Goal: Find specific page/section: Find specific page/section

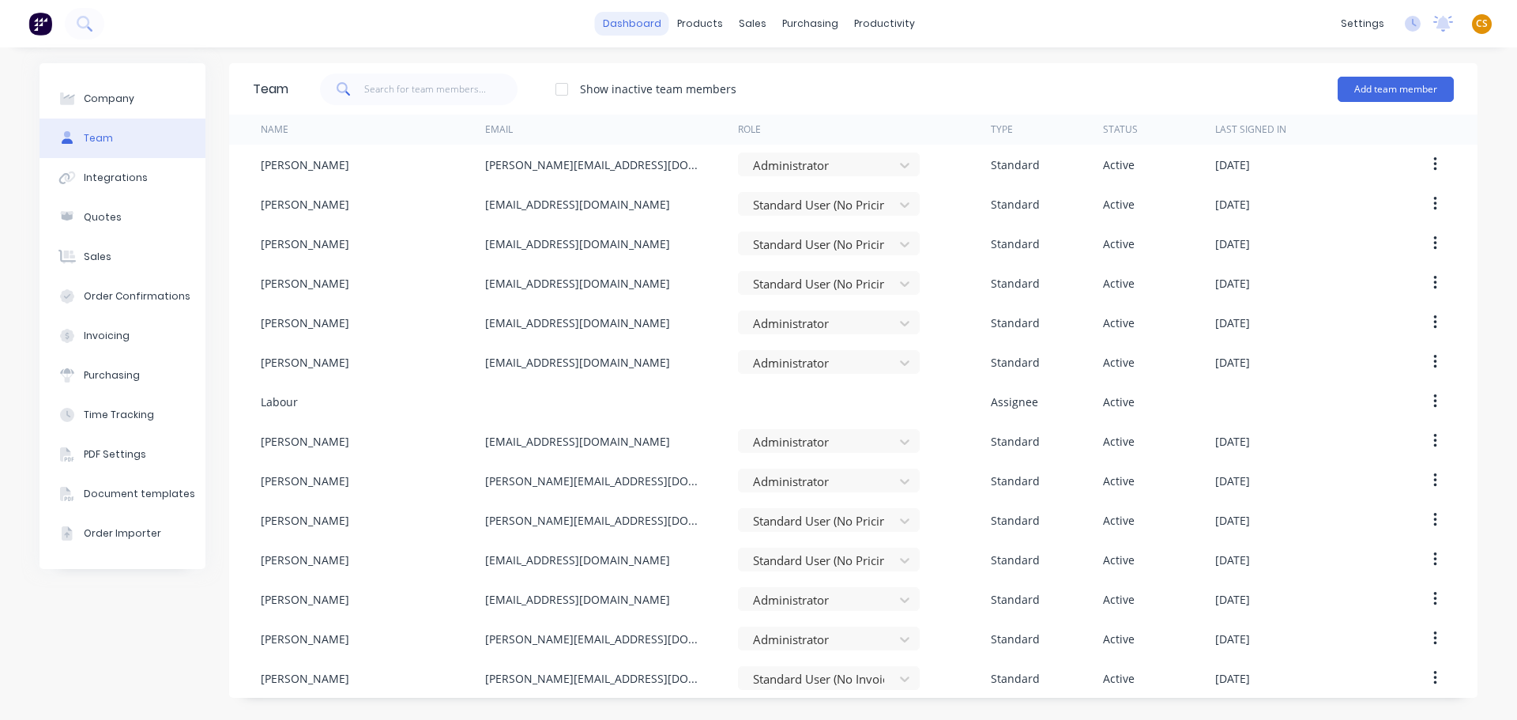
click at [624, 23] on link "dashboard" at bounding box center [632, 24] width 74 height 24
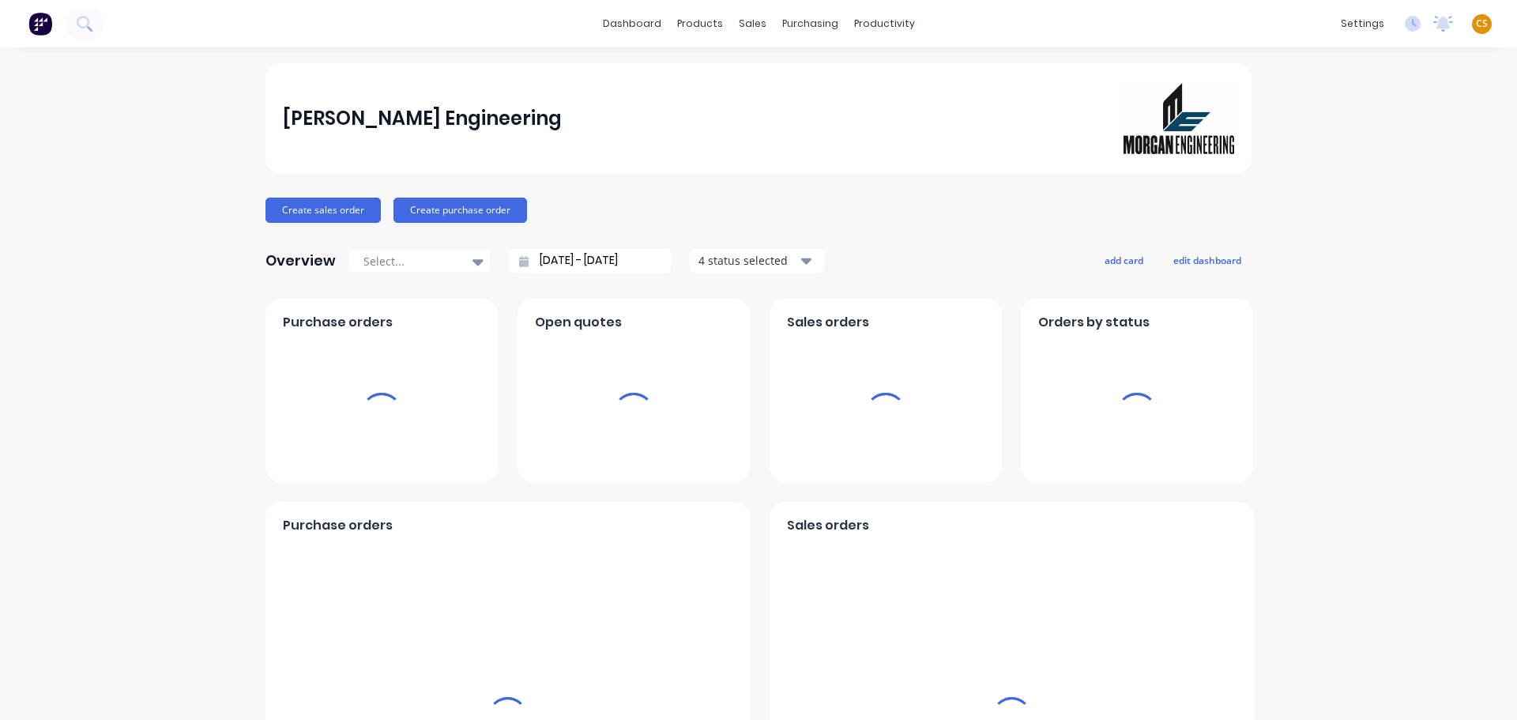
click at [1476, 25] on span "CS" at bounding box center [1482, 24] width 12 height 14
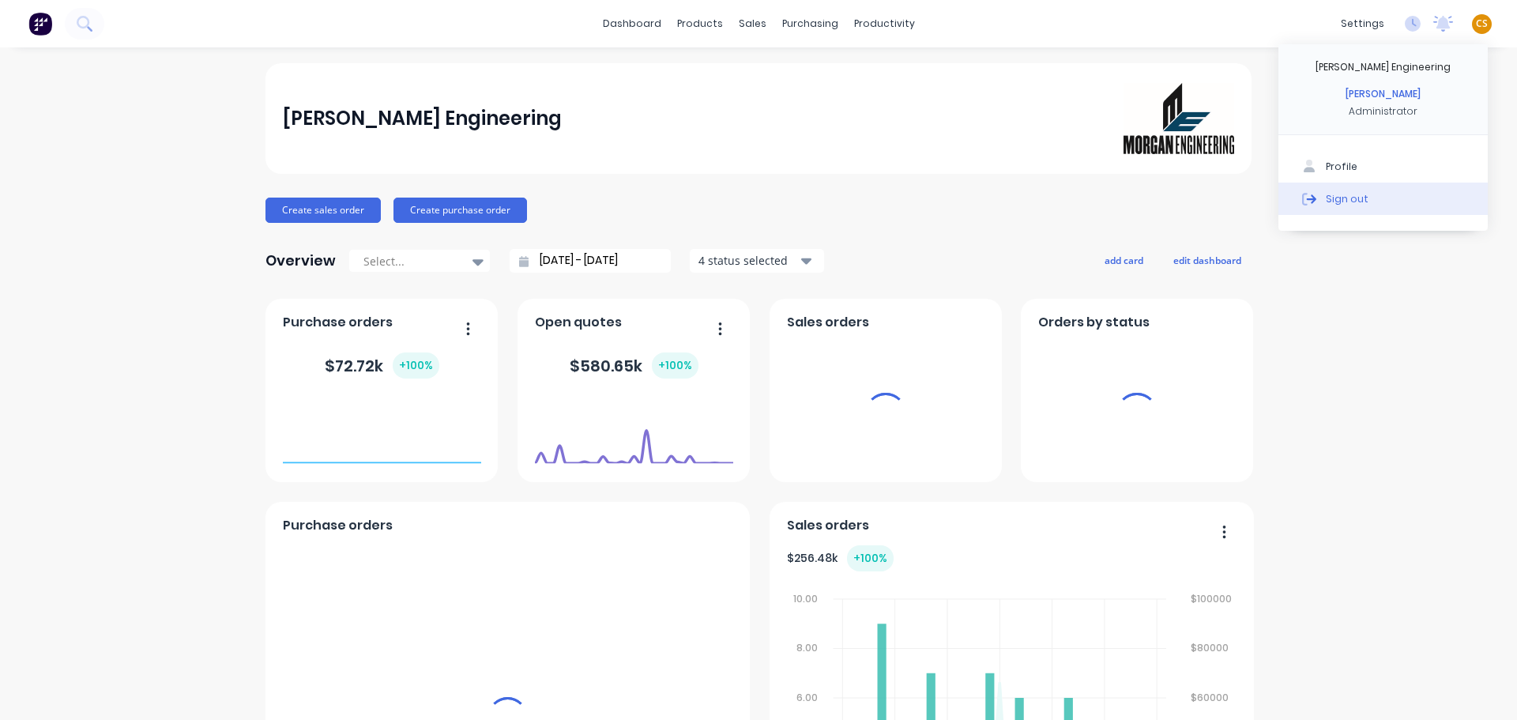
drag, startPoint x: 1338, startPoint y: 202, endPoint x: 1236, endPoint y: 244, distance: 110.2
click at [1338, 202] on div "Sign out" at bounding box center [1347, 198] width 43 height 14
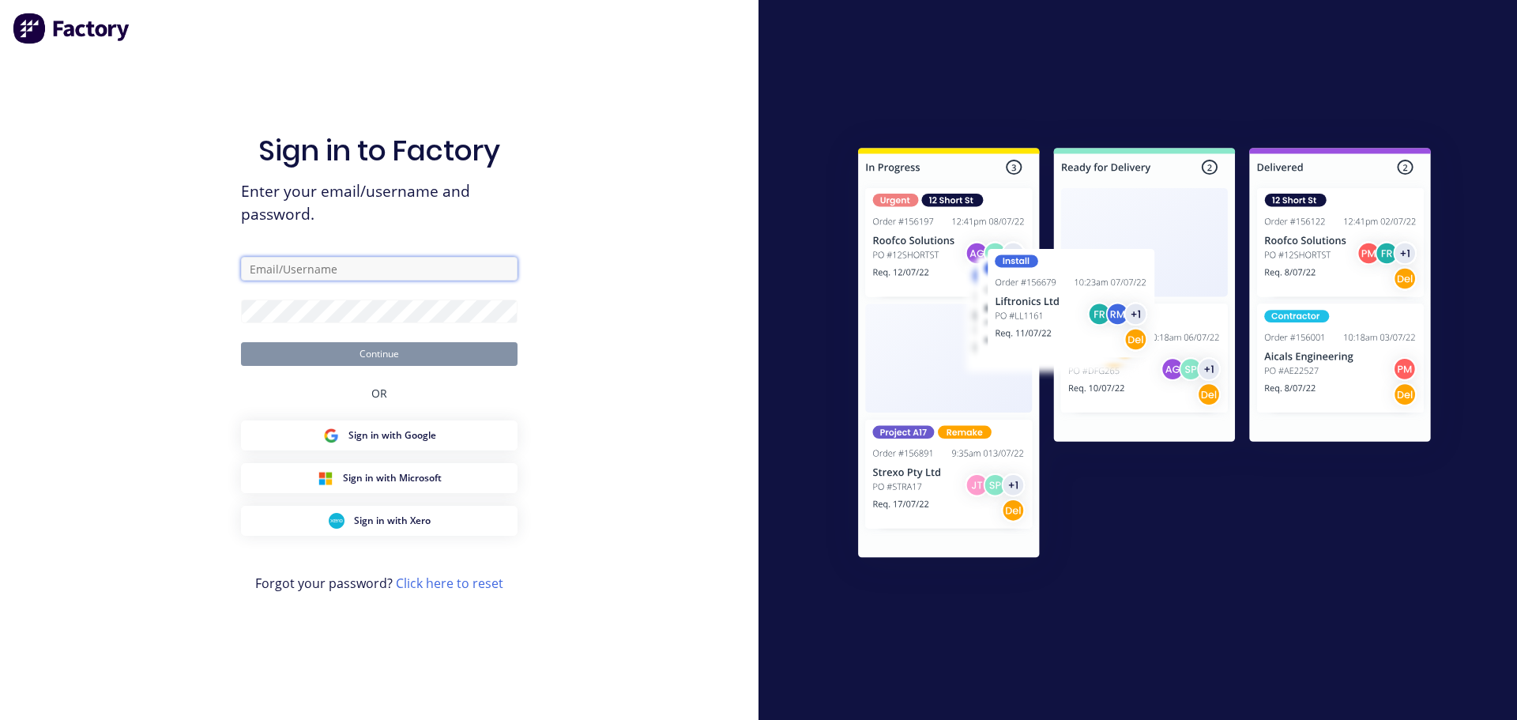
click at [314, 272] on input "text" at bounding box center [379, 269] width 277 height 24
type input "[PERSON_NAME][EMAIL_ADDRESS][DOMAIN_NAME]"
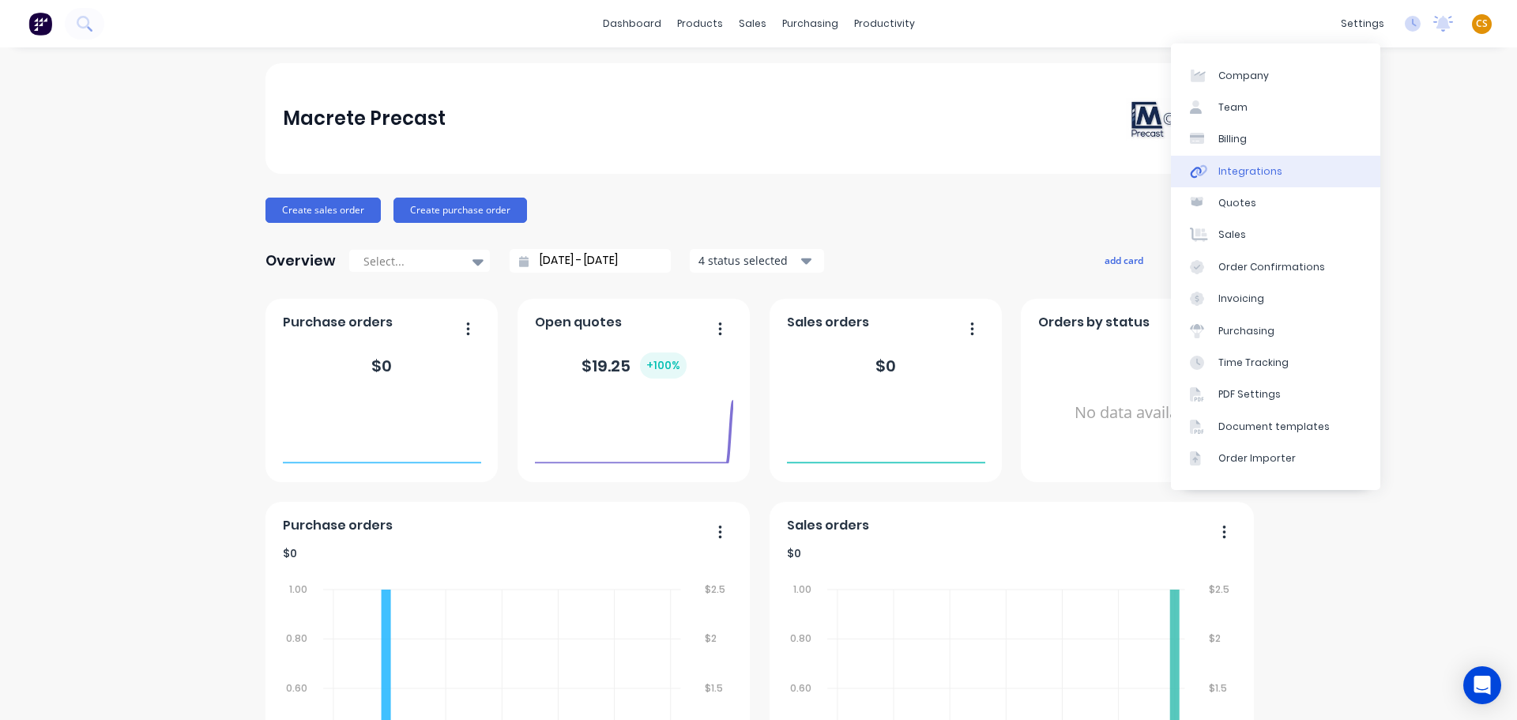
click at [1243, 168] on div "Integrations" at bounding box center [1251, 171] width 64 height 14
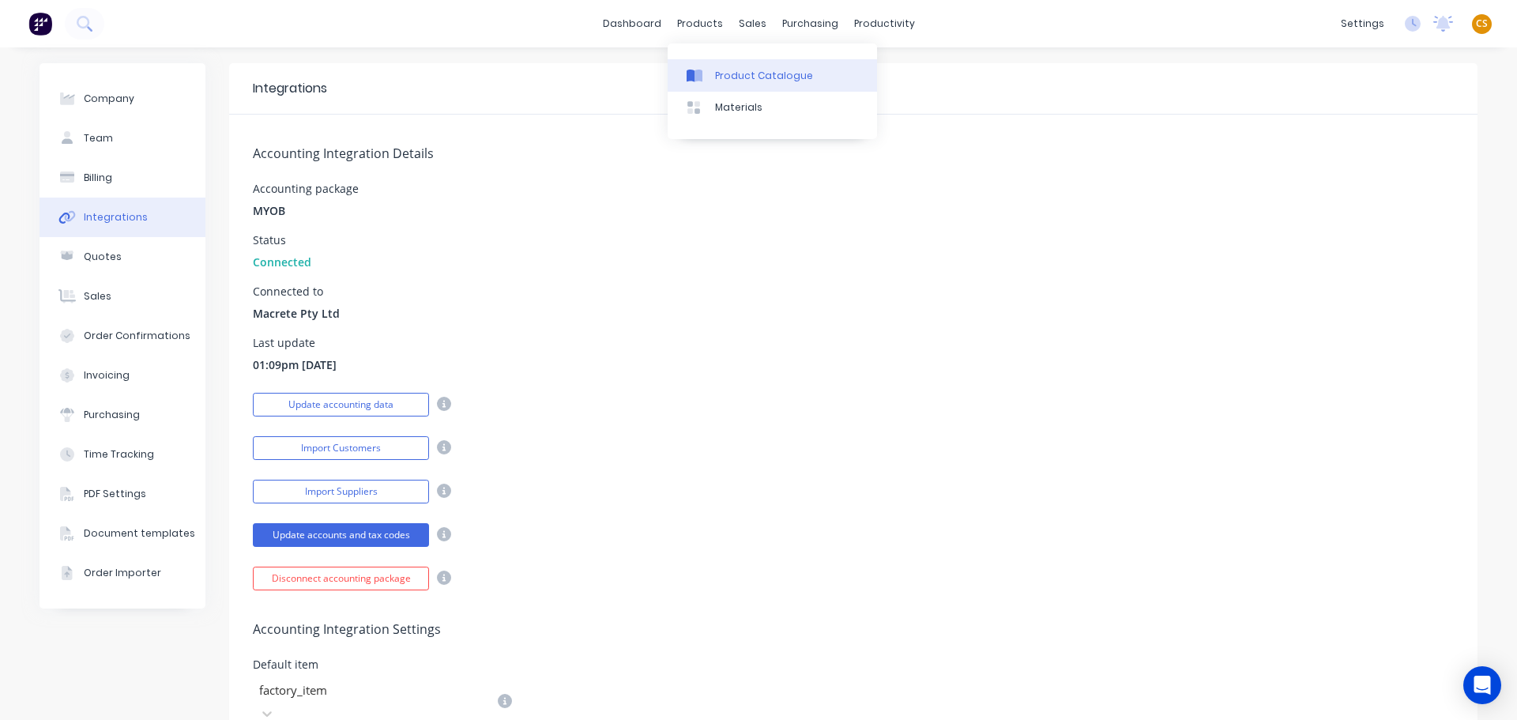
click at [752, 77] on div "Product Catalogue" at bounding box center [764, 76] width 98 height 14
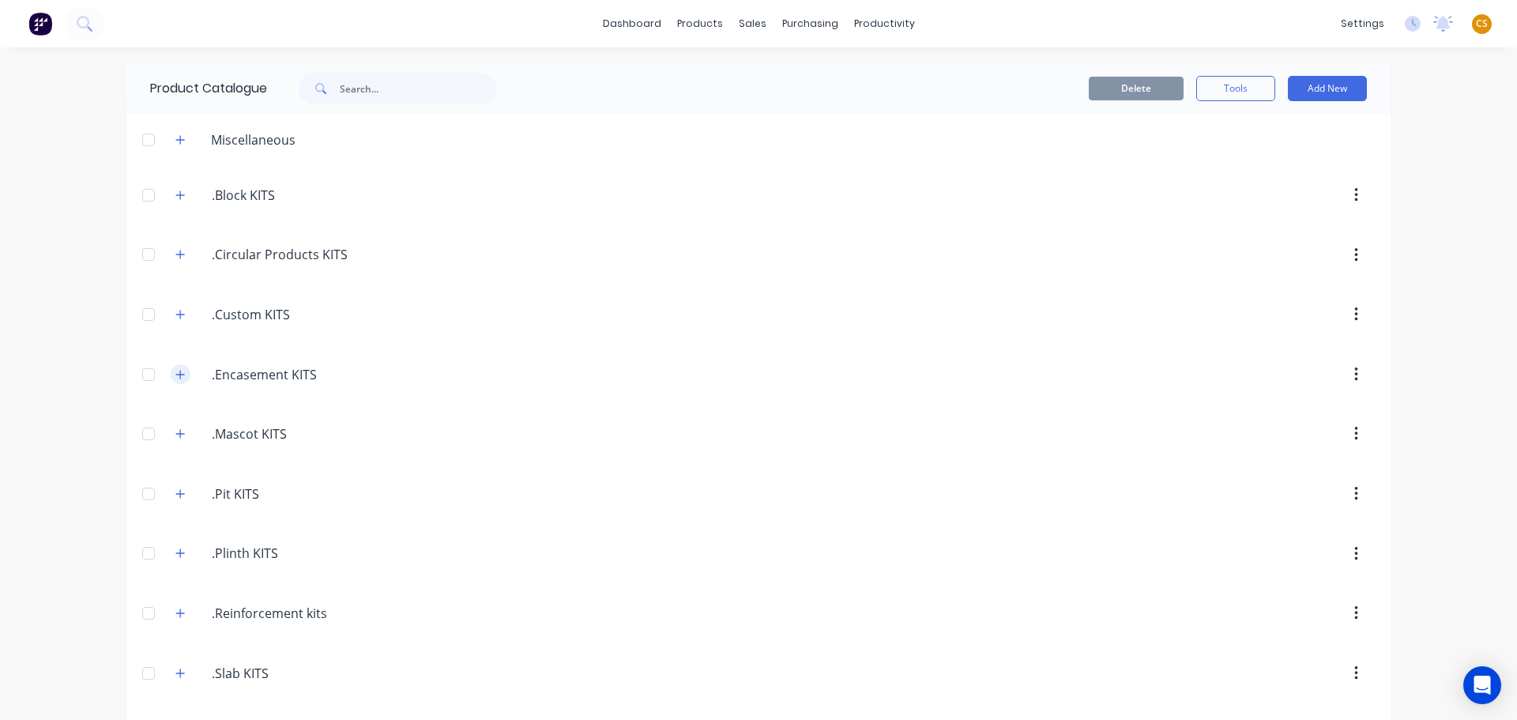
click at [175, 373] on icon "button" at bounding box center [179, 374] width 9 height 11
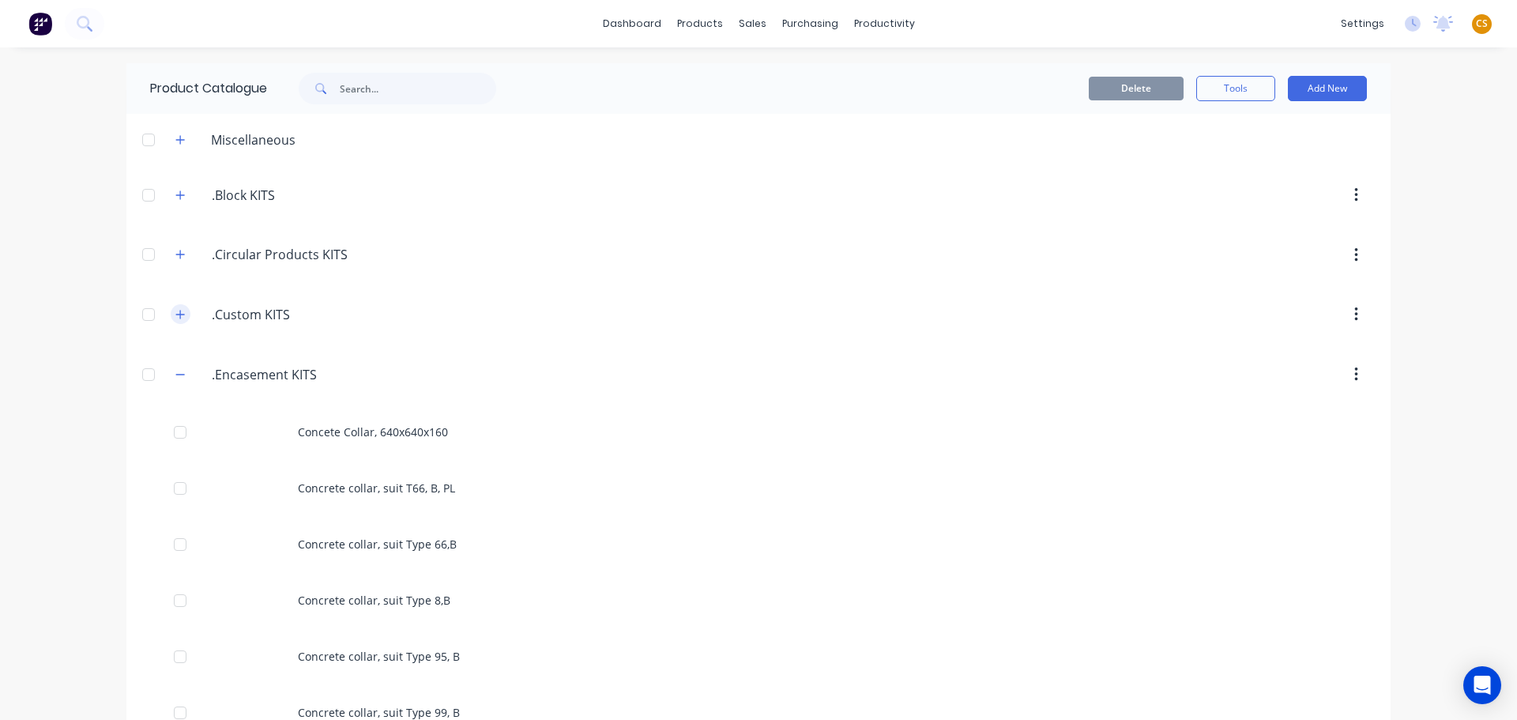
click at [177, 317] on icon "button" at bounding box center [179, 314] width 9 height 11
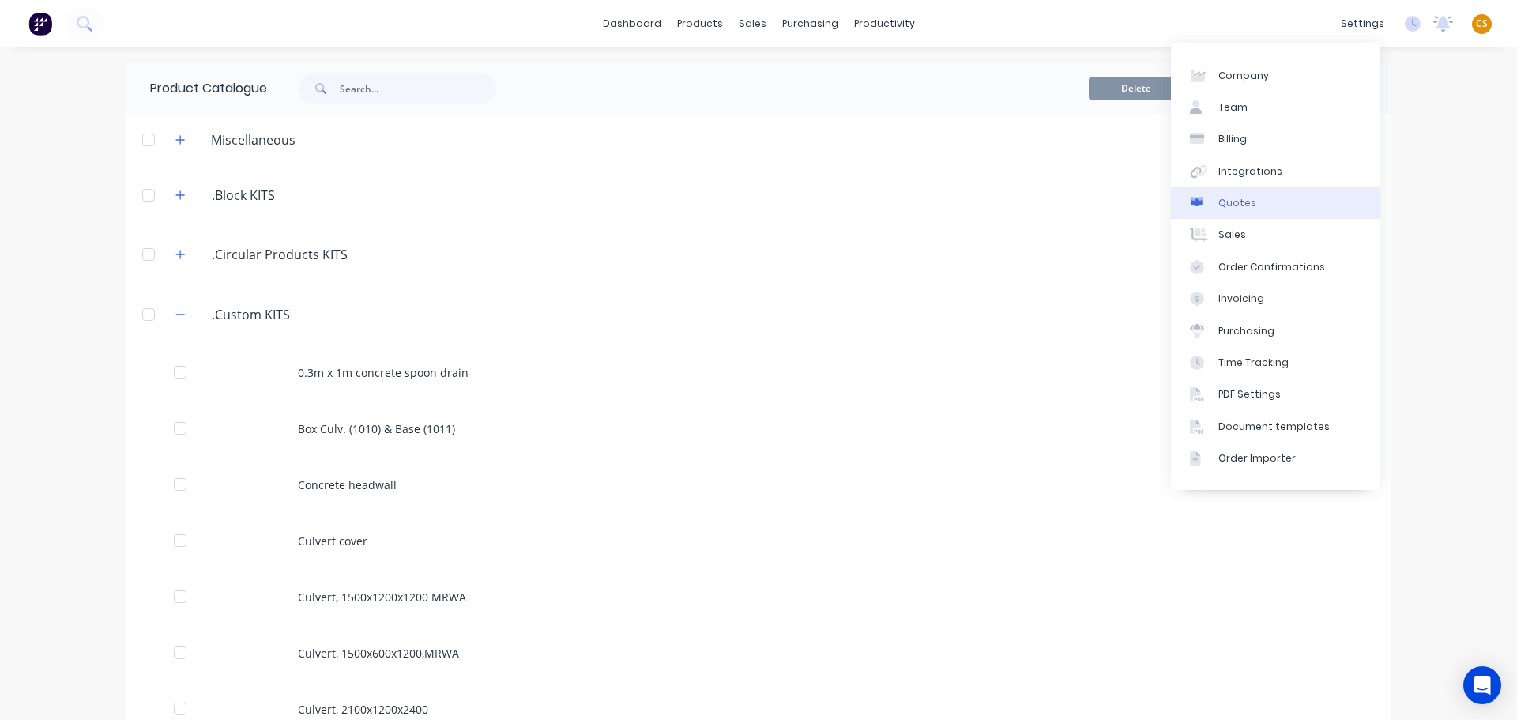
click at [1280, 206] on link "Quotes" at bounding box center [1275, 203] width 209 height 32
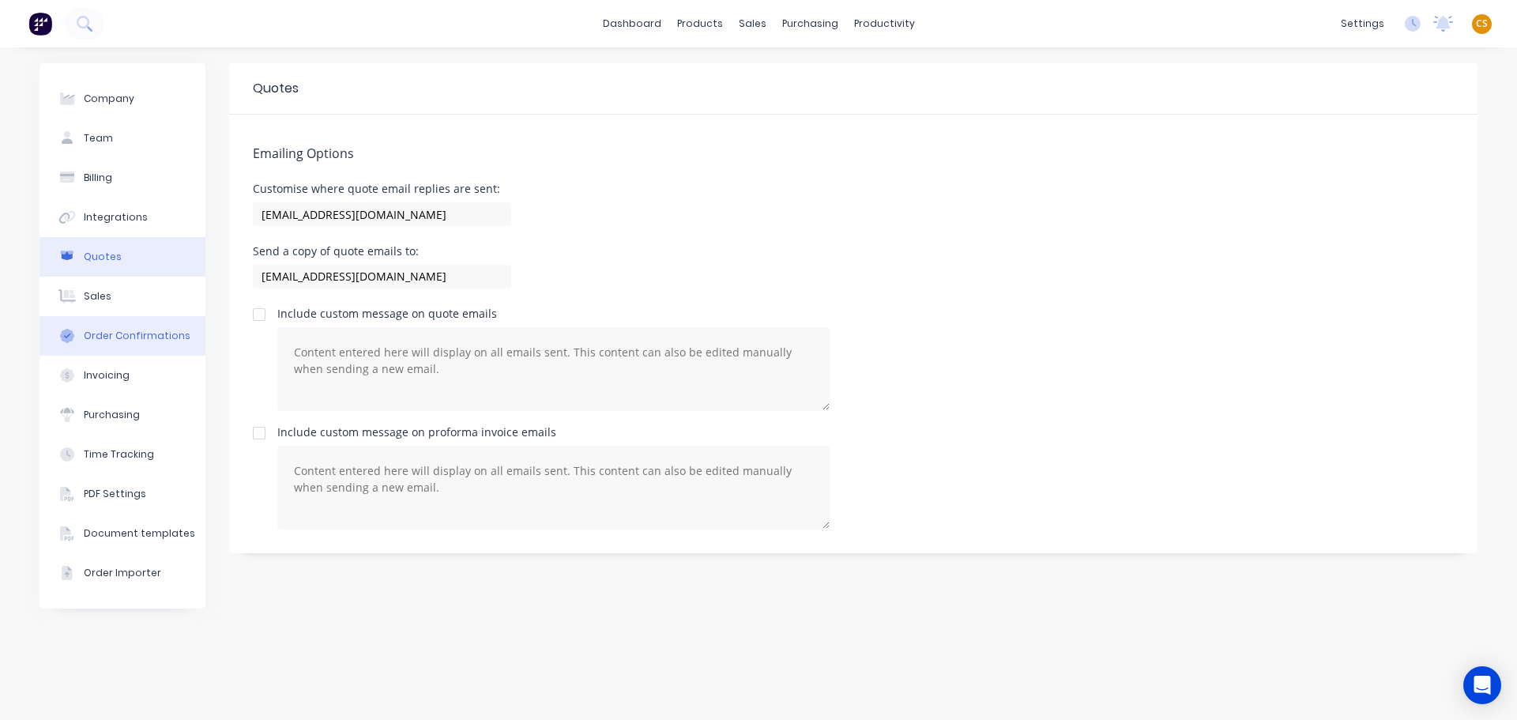
click at [114, 334] on div "Order Confirmations" at bounding box center [137, 336] width 107 height 14
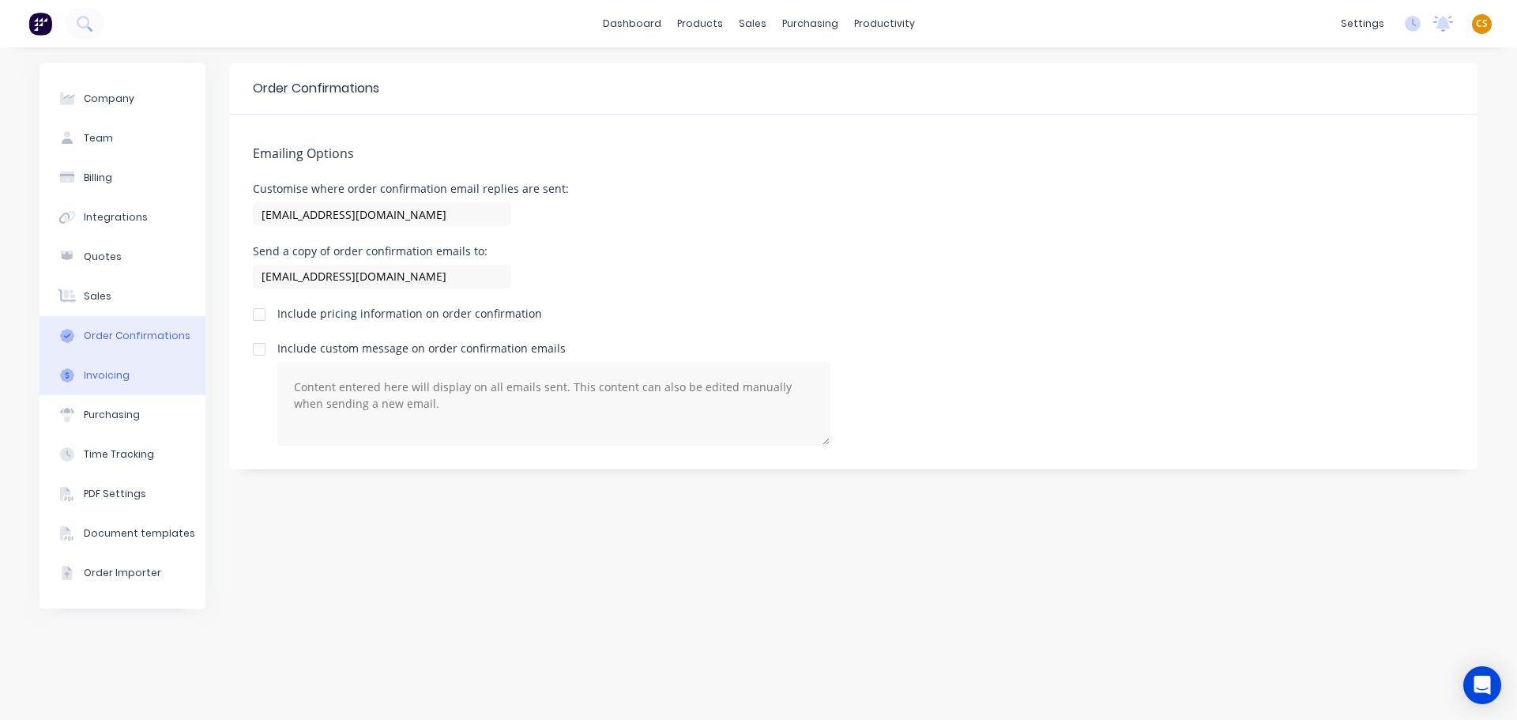
click at [119, 375] on div "Invoicing" at bounding box center [107, 375] width 46 height 14
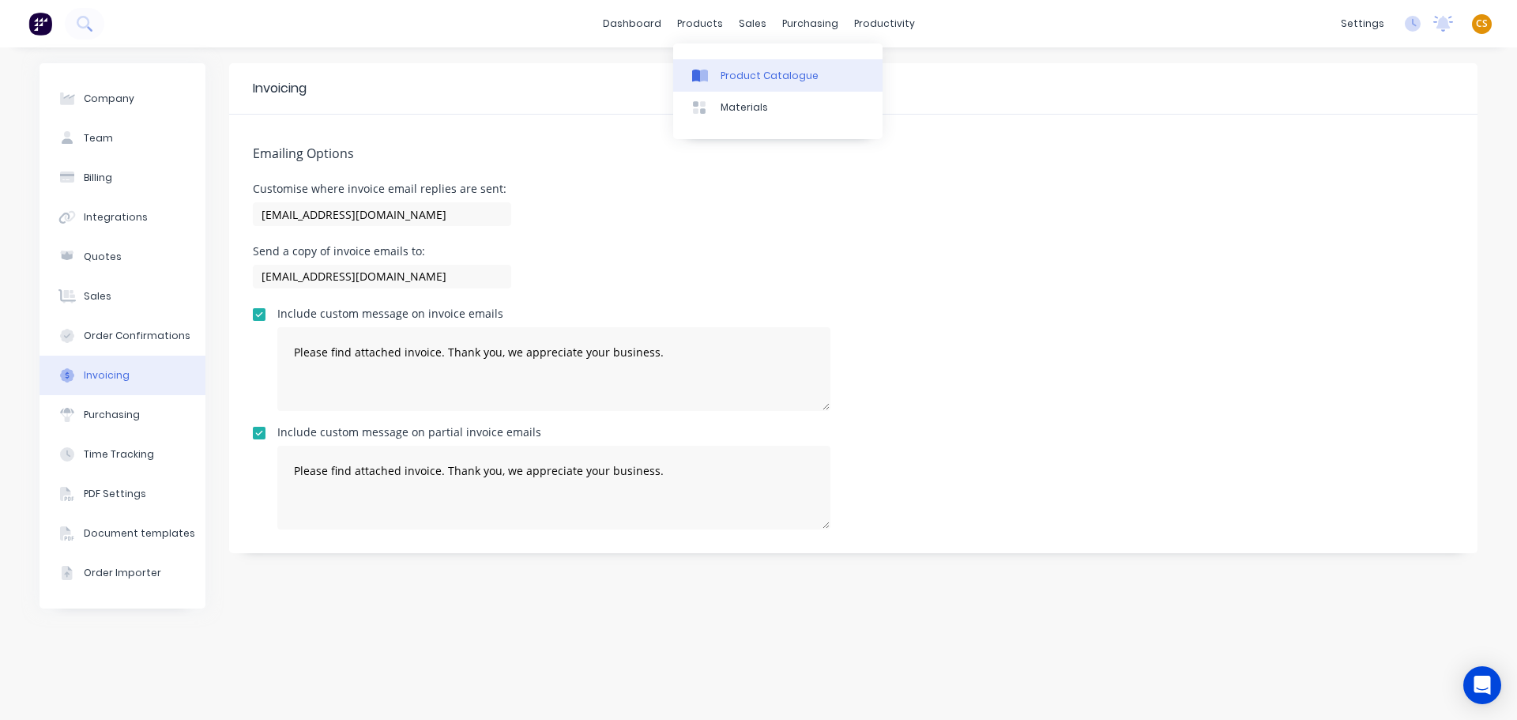
click at [741, 76] on div "Product Catalogue" at bounding box center [770, 76] width 98 height 14
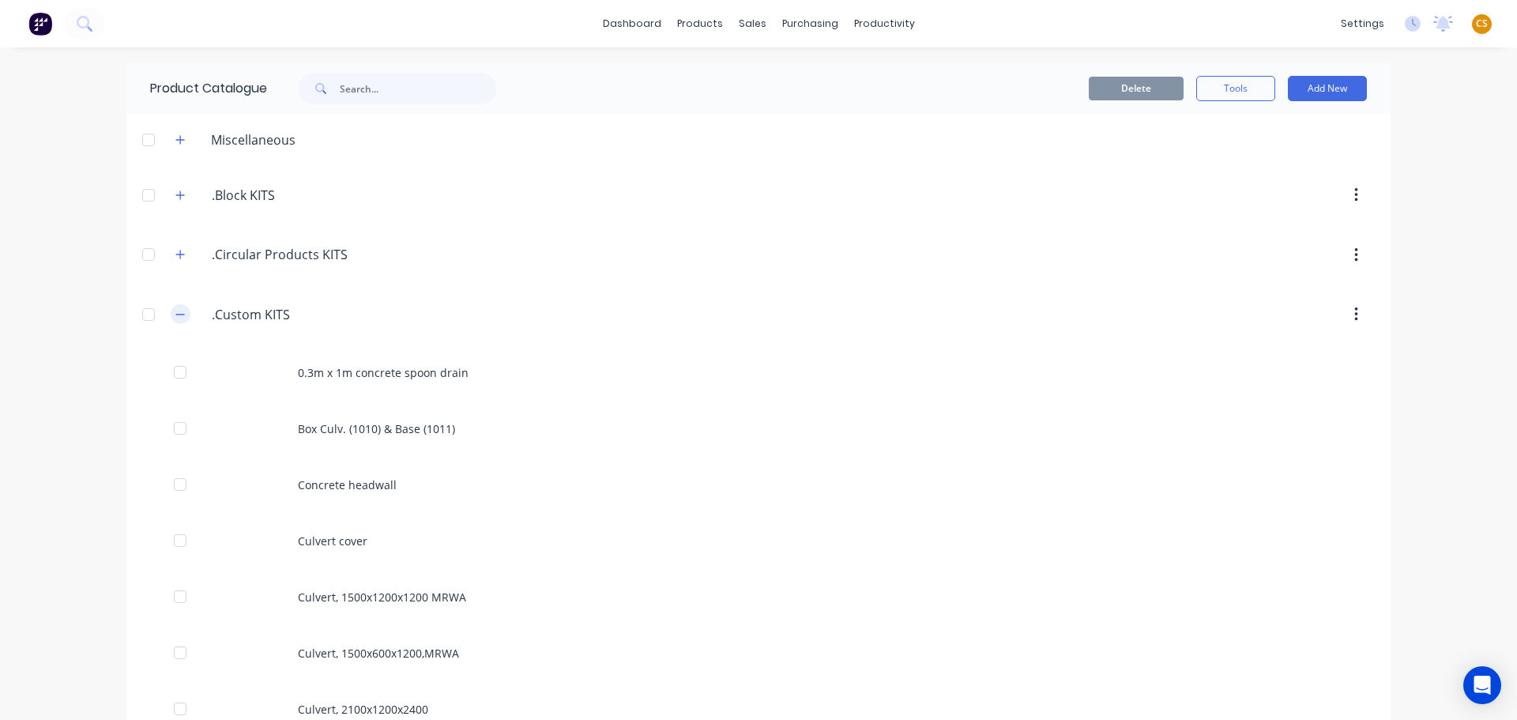
click at [176, 315] on icon "button" at bounding box center [180, 314] width 9 height 1
click at [175, 372] on icon "button" at bounding box center [179, 374] width 9 height 11
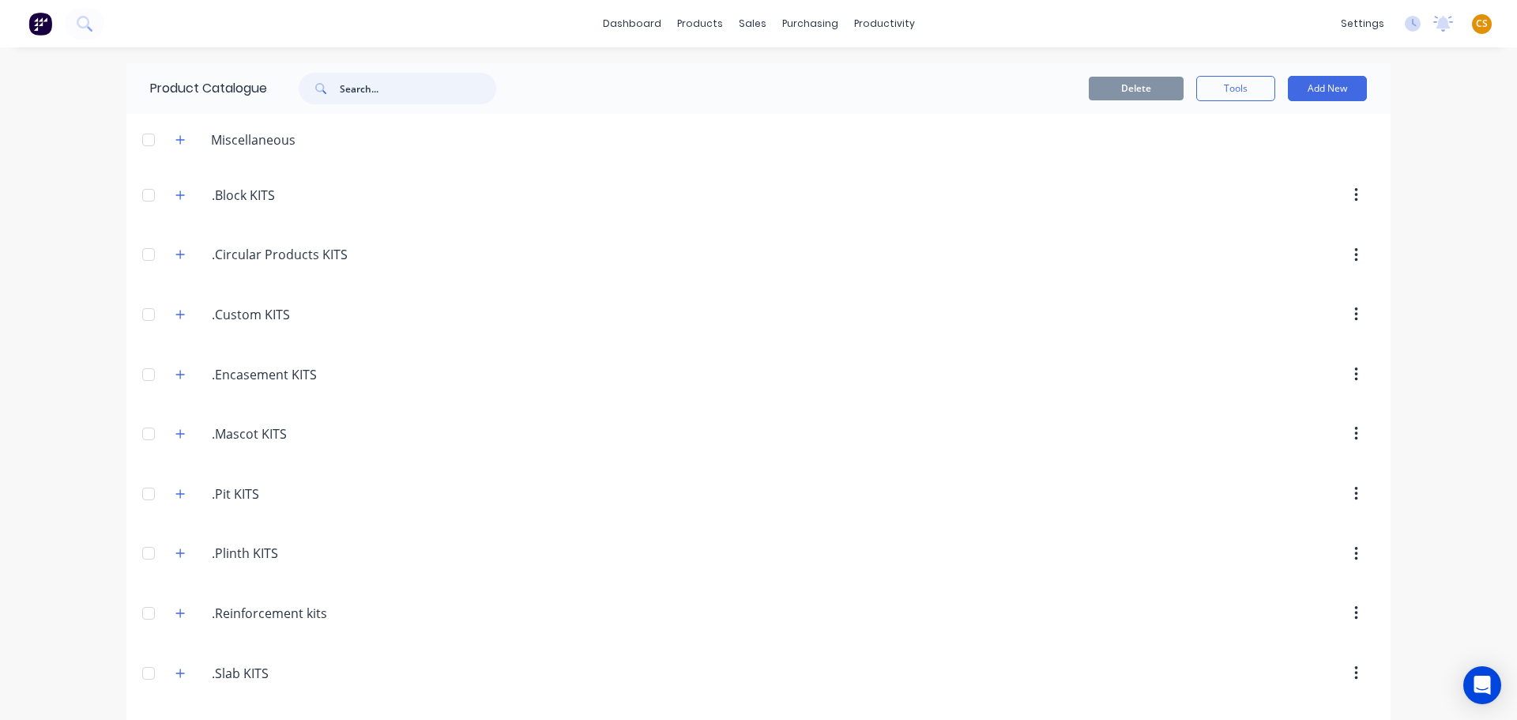
click at [358, 93] on input "text" at bounding box center [418, 89] width 156 height 32
type input "mesh"
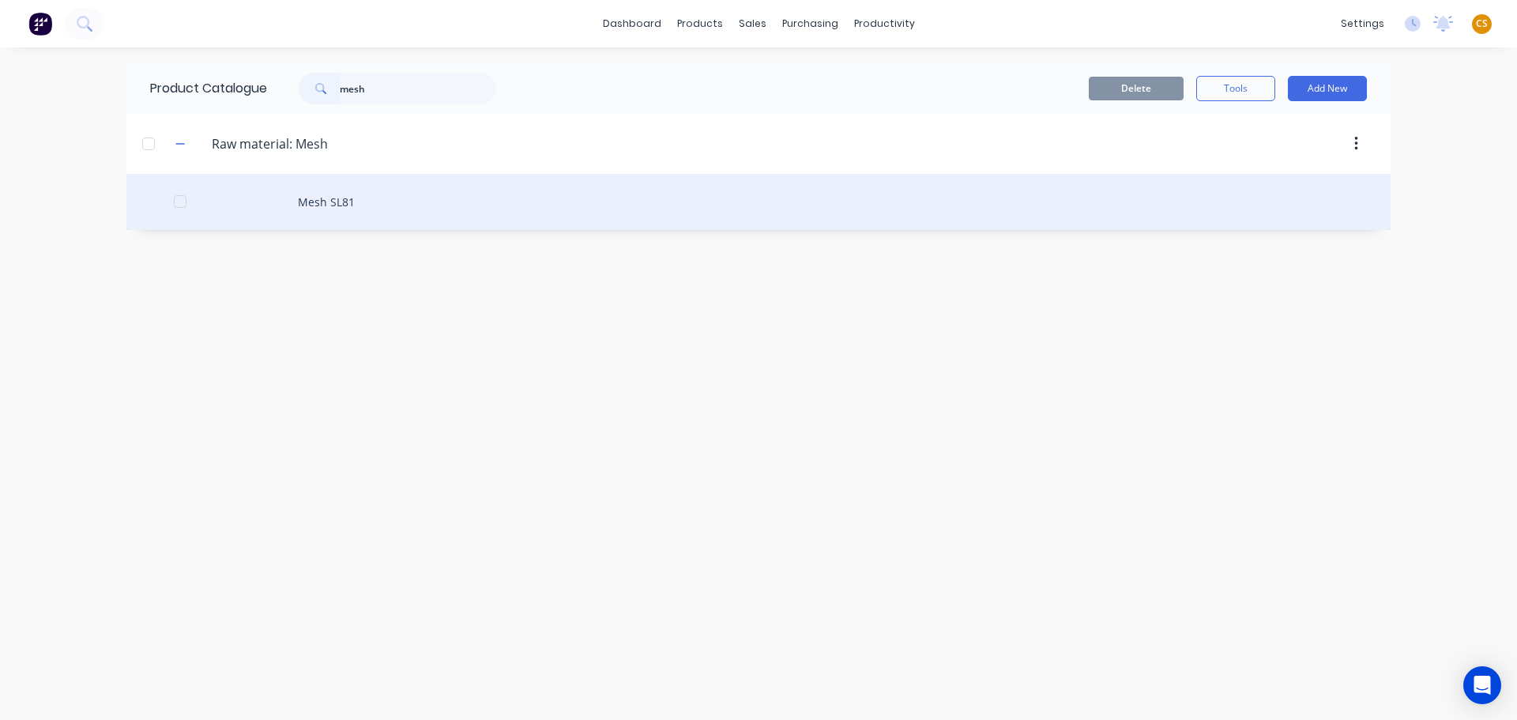
click at [320, 205] on div "Mesh SL81" at bounding box center [758, 202] width 1265 height 56
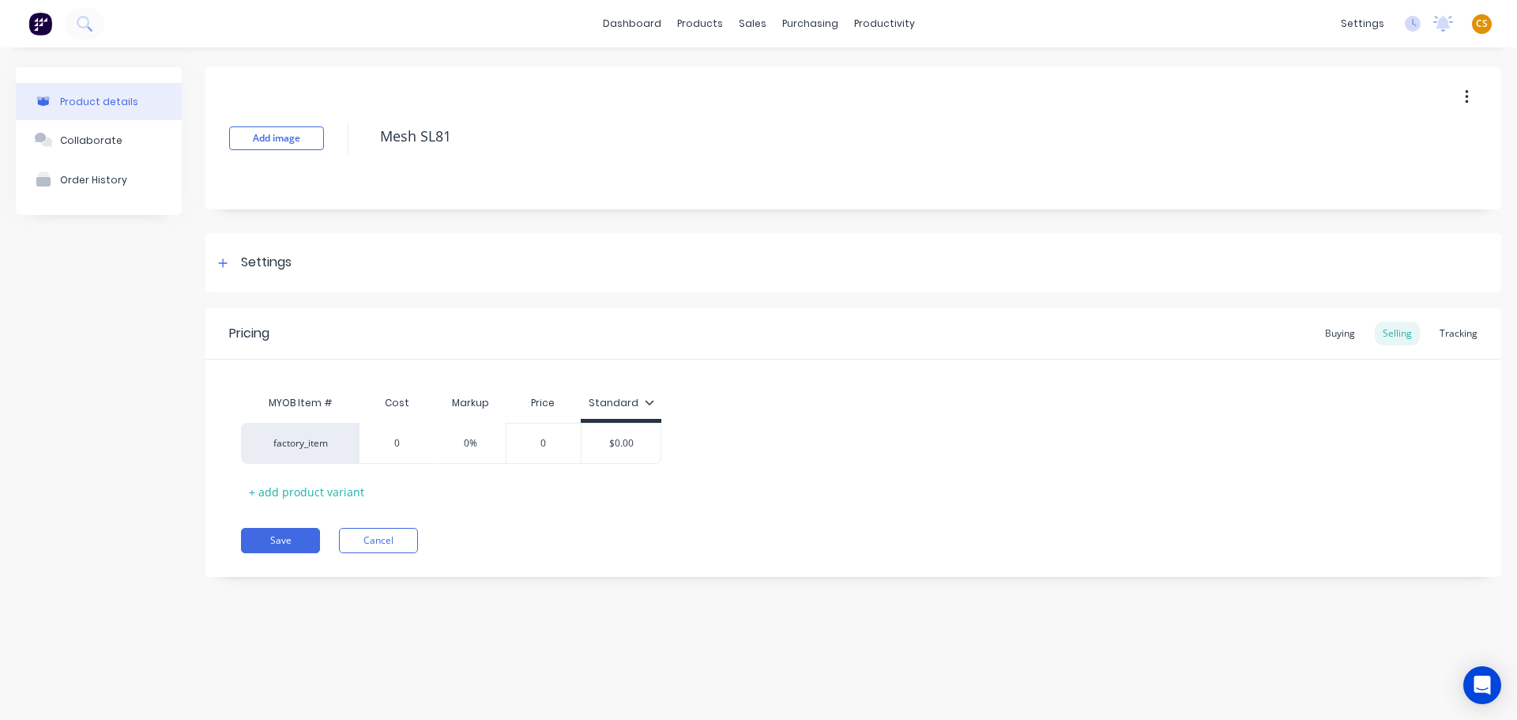
drag, startPoint x: 456, startPoint y: 139, endPoint x: 360, endPoint y: 135, distance: 95.7
click at [360, 135] on div "Add image Mesh SL81" at bounding box center [853, 138] width 1296 height 142
type textarea "x"
click at [380, 545] on button "Cancel" at bounding box center [378, 540] width 79 height 25
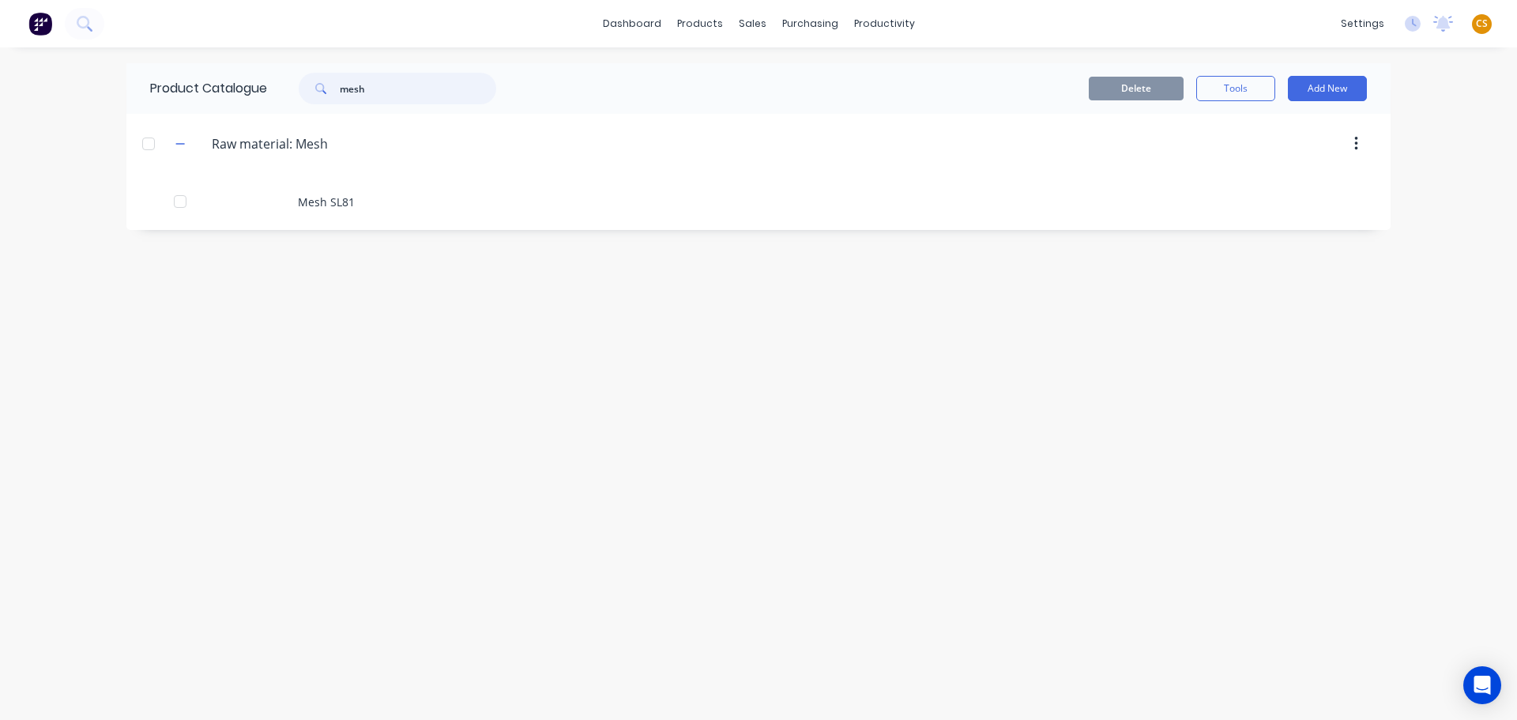
drag, startPoint x: 380, startPoint y: 85, endPoint x: 264, endPoint y: 89, distance: 116.2
click at [264, 90] on div "Product Catalogue mesh" at bounding box center [330, 88] width 409 height 51
click at [175, 376] on icon "button" at bounding box center [179, 374] width 9 height 11
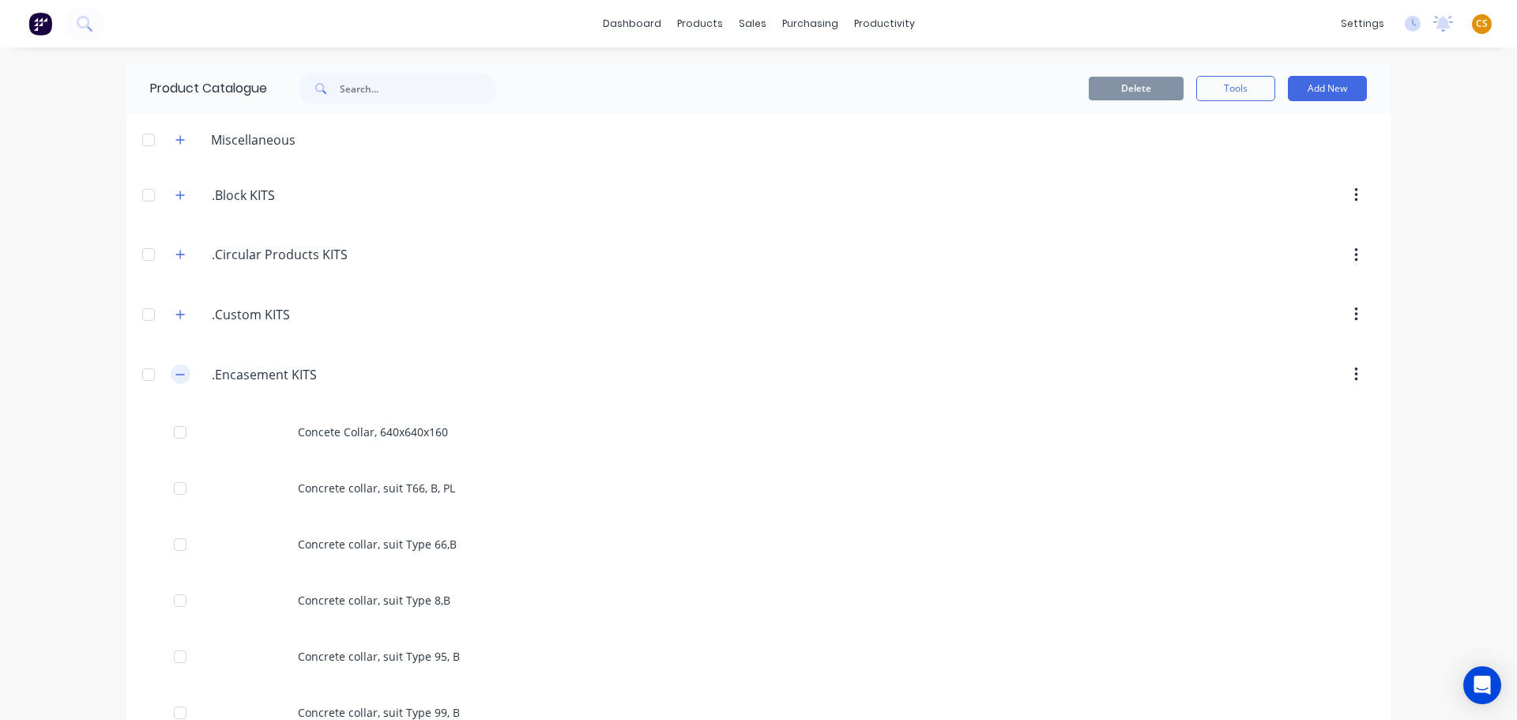
click at [176, 374] on icon "button" at bounding box center [180, 374] width 9 height 1
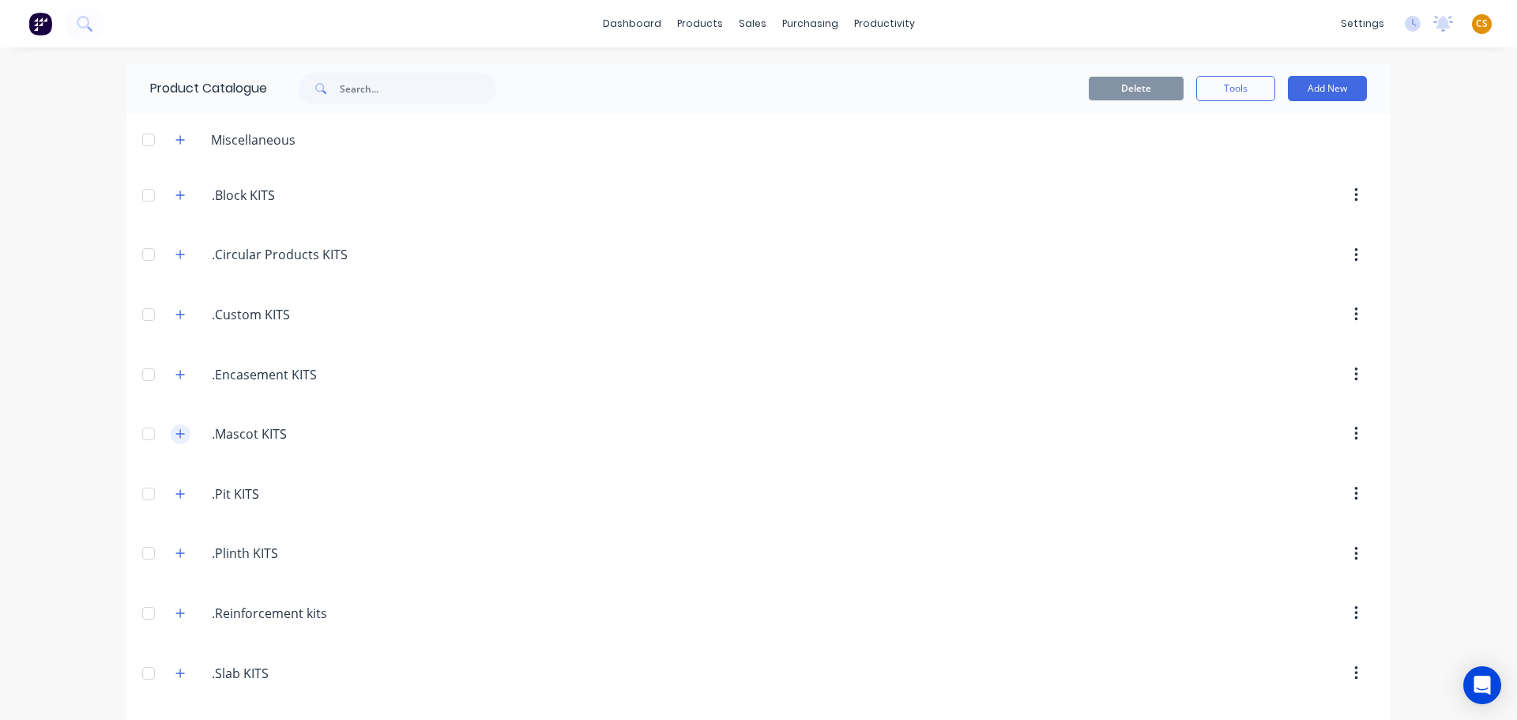
click at [176, 438] on icon "button" at bounding box center [180, 433] width 9 height 9
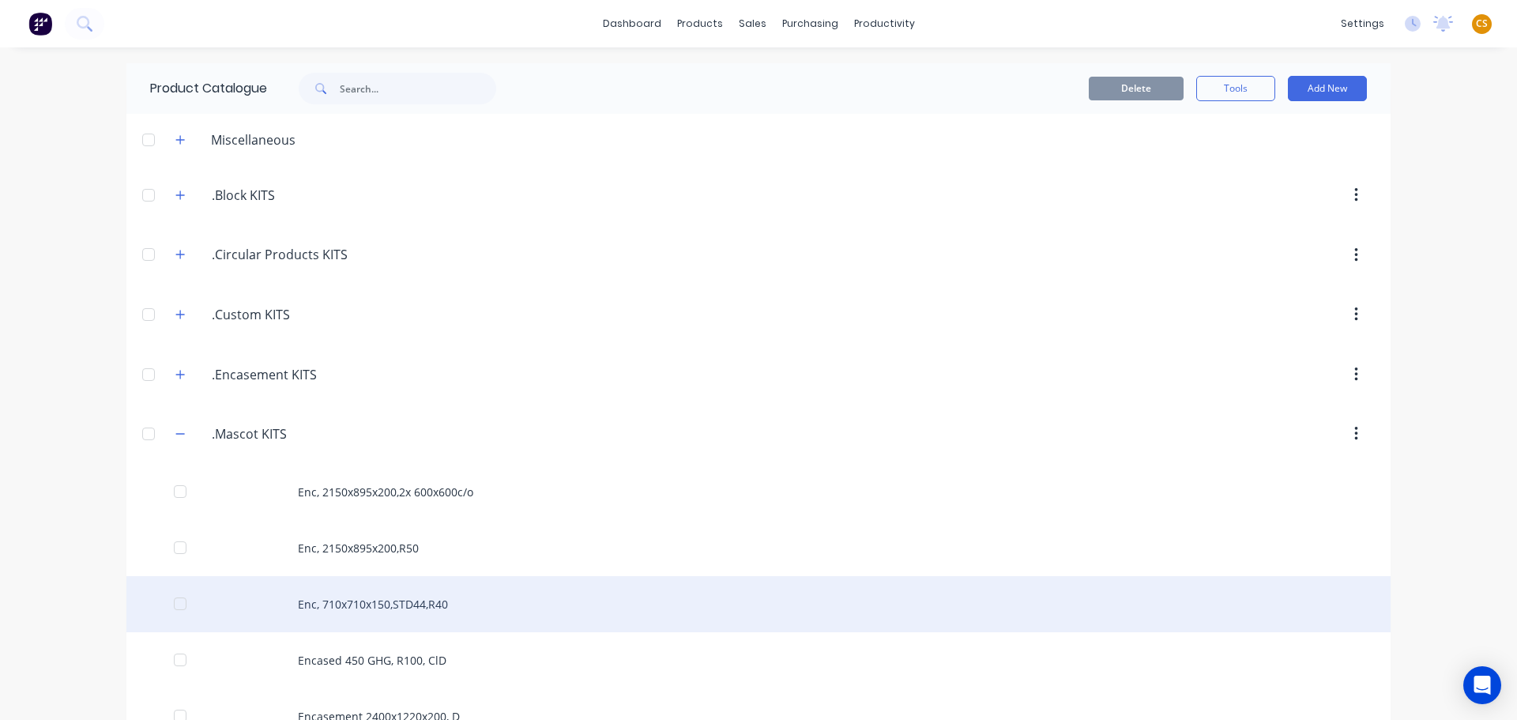
click at [328, 601] on div "Enc, 710x710x150,STD44,R40" at bounding box center [758, 604] width 1265 height 56
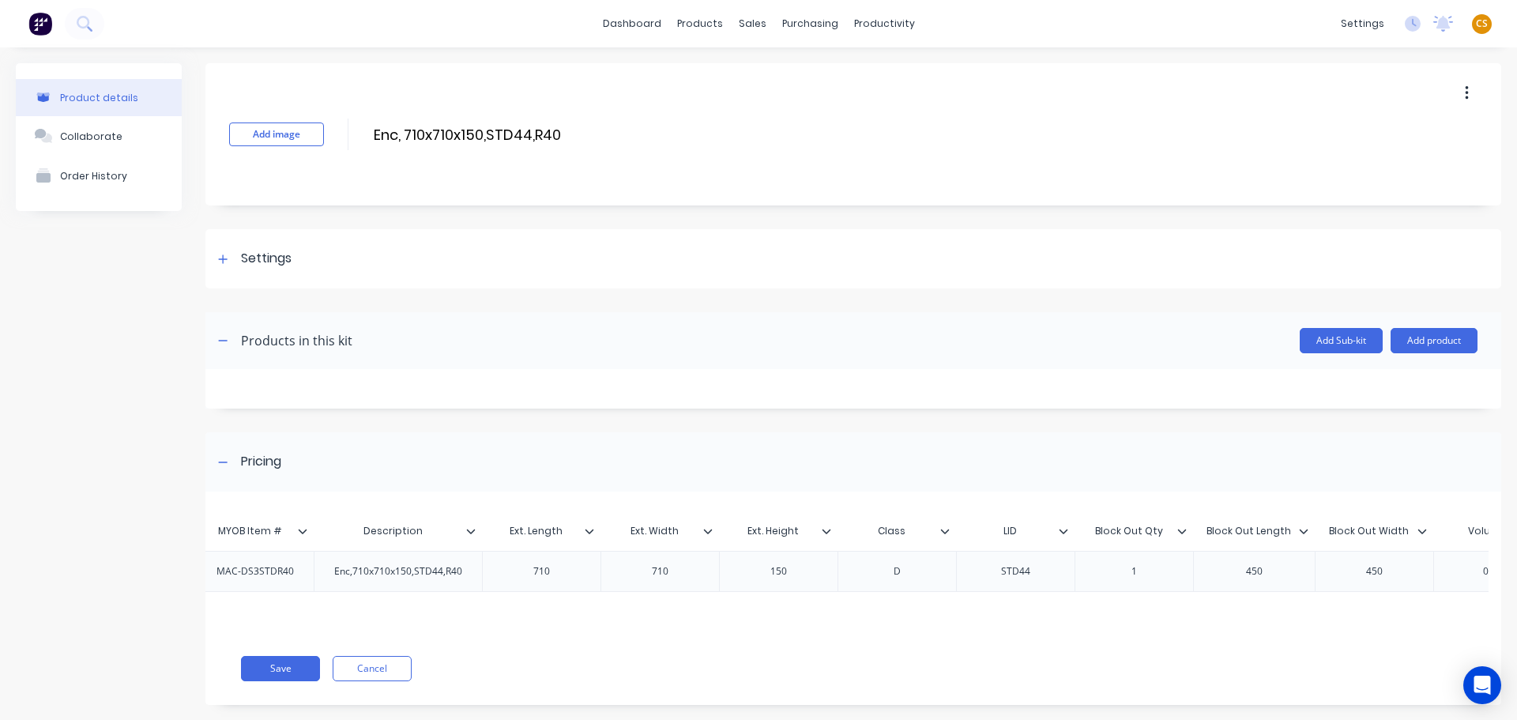
scroll to position [0, 147]
click at [376, 681] on button "Cancel" at bounding box center [372, 668] width 79 height 25
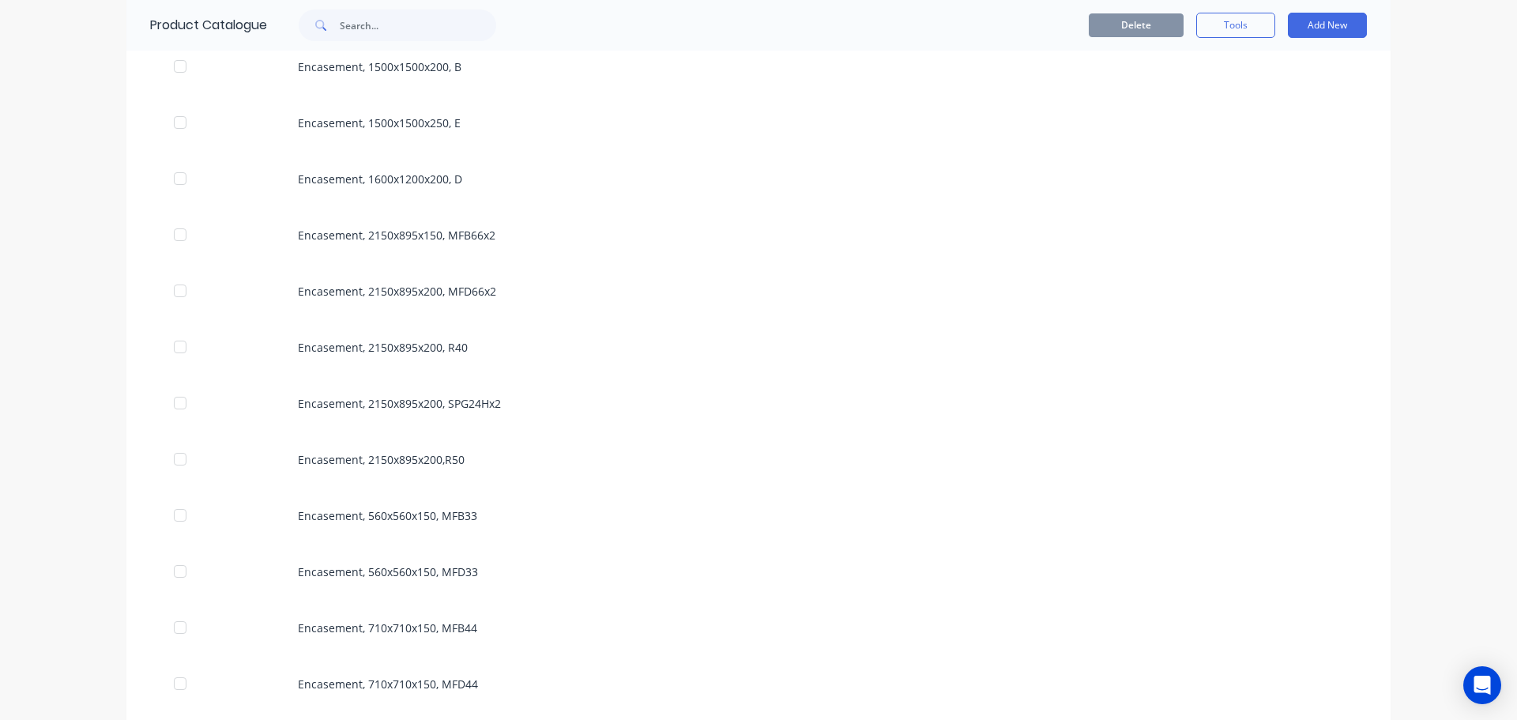
scroll to position [1897, 0]
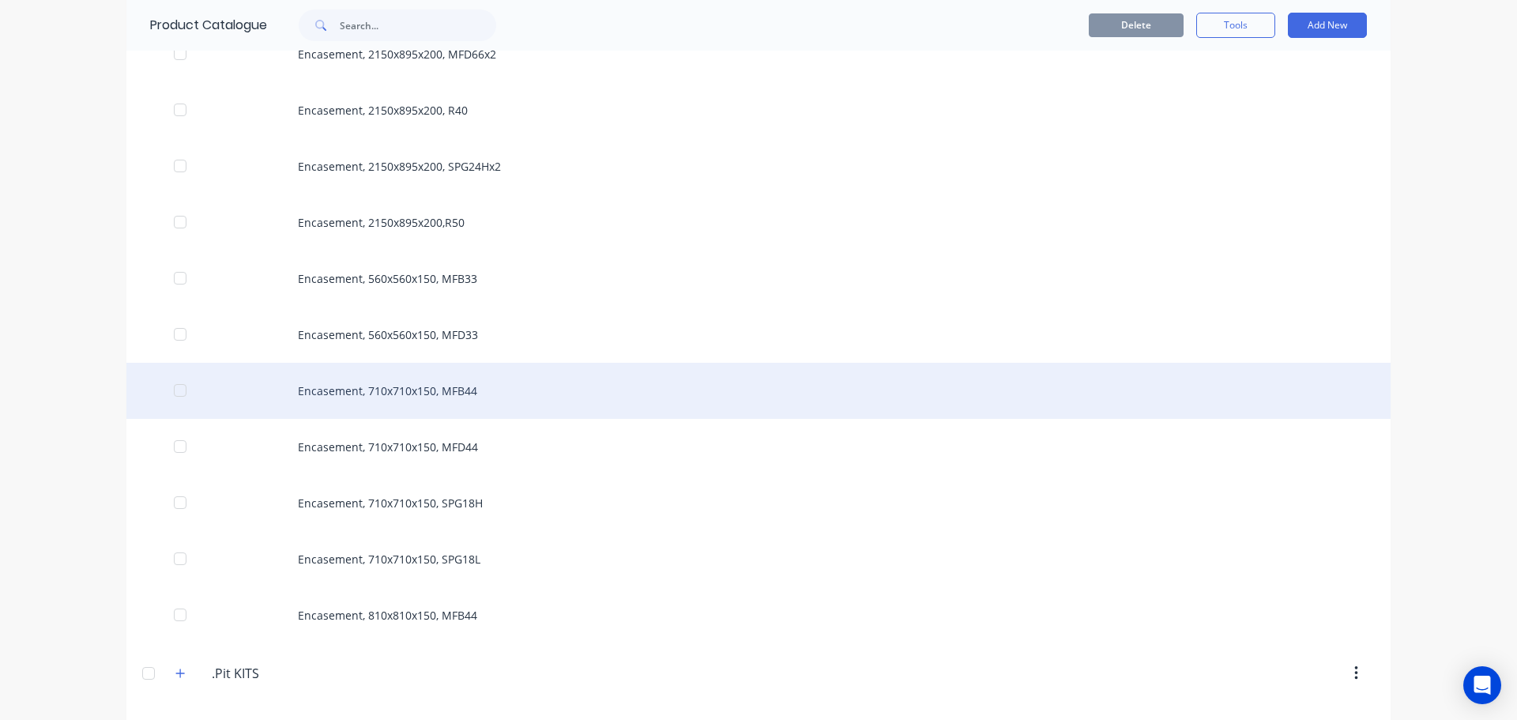
click at [458, 391] on div "Encasement, 710x710x150, MFB44" at bounding box center [758, 391] width 1265 height 56
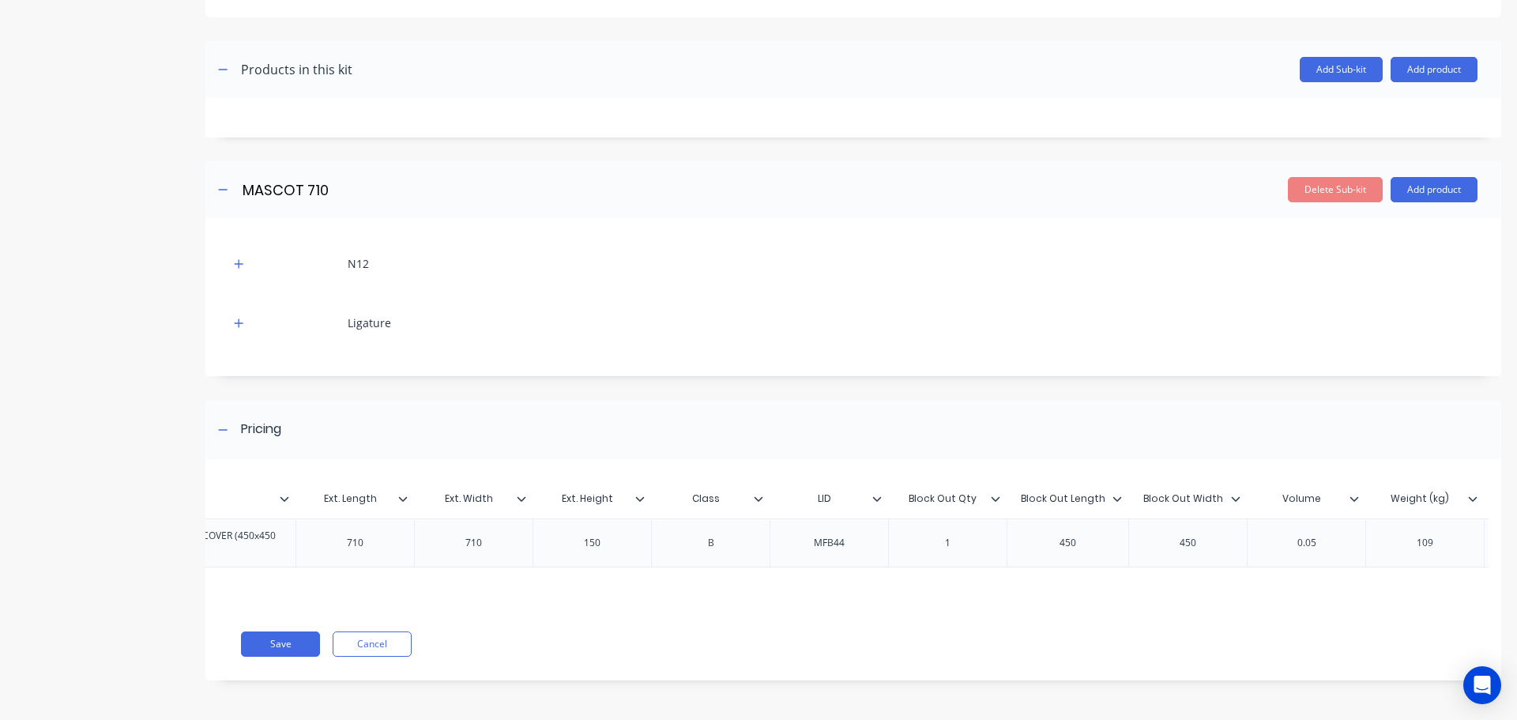
scroll to position [0, 388]
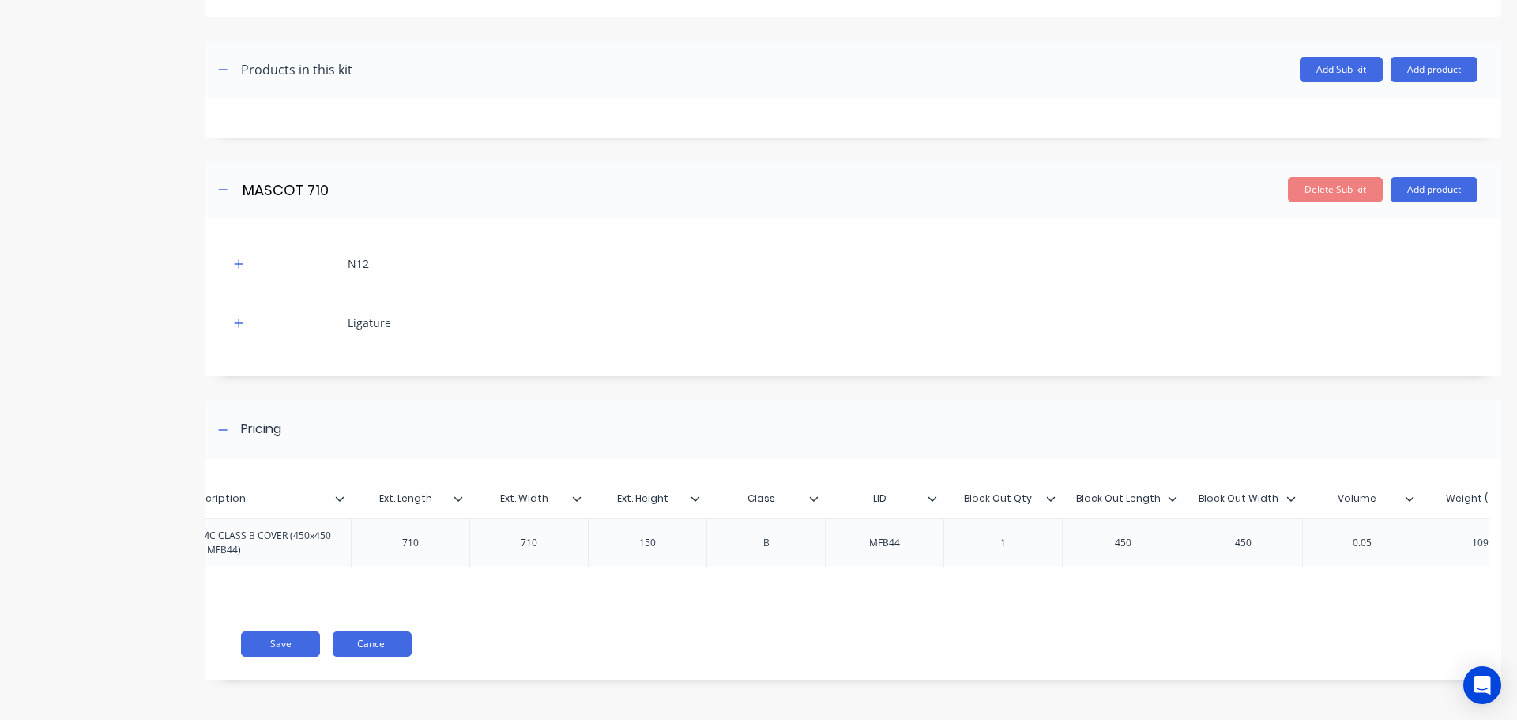
click at [374, 647] on button "Cancel" at bounding box center [372, 643] width 79 height 25
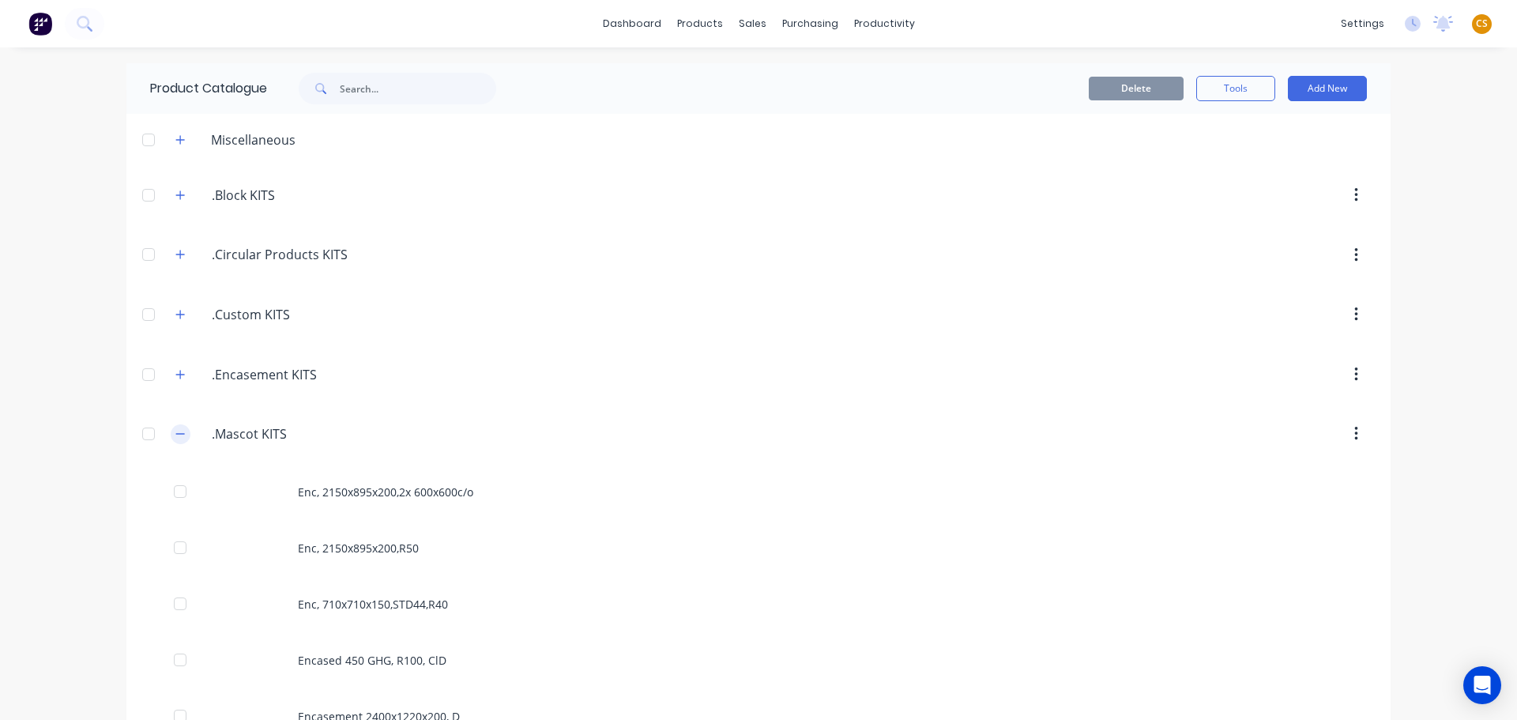
click at [179, 435] on icon "button" at bounding box center [179, 433] width 9 height 11
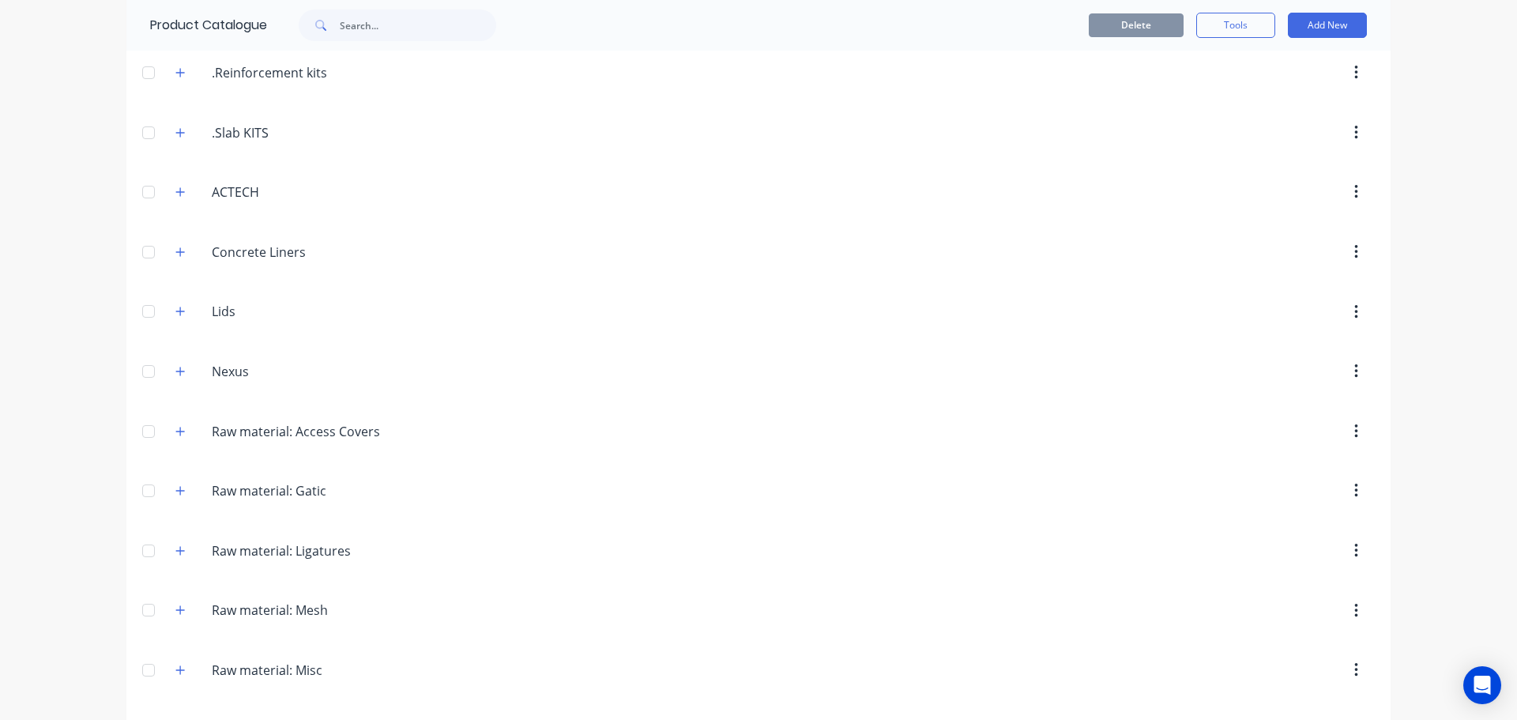
scroll to position [596, 0]
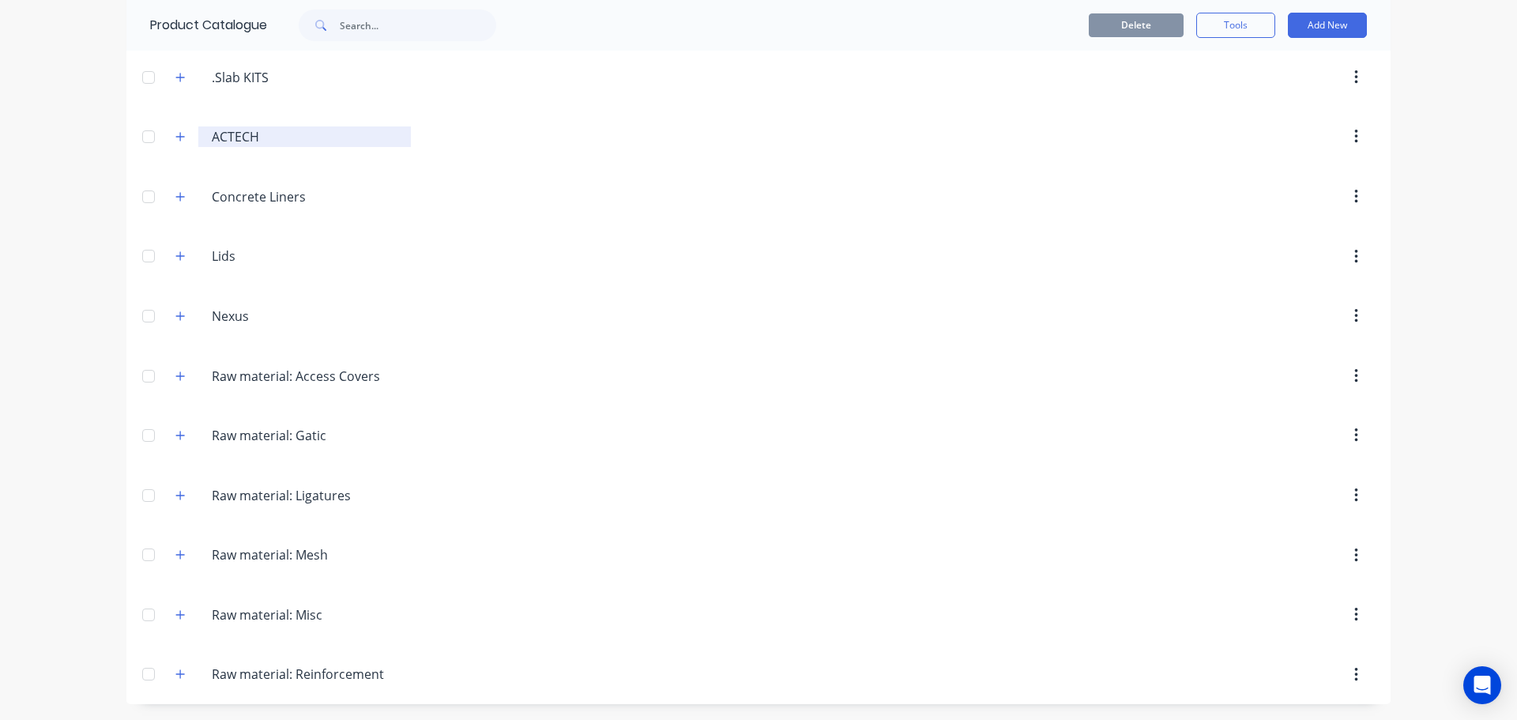
click at [212, 131] on input "ACTECH" at bounding box center [305, 136] width 187 height 19
type input "Suppliers: ACTECH"
click at [2, 236] on div "dashboard products sales purchasing productivity dashboard products Product Cat…" at bounding box center [758, 360] width 1517 height 720
click at [212, 318] on input "Nexus" at bounding box center [305, 316] width 187 height 19
type input "Suppliers: Nexus"
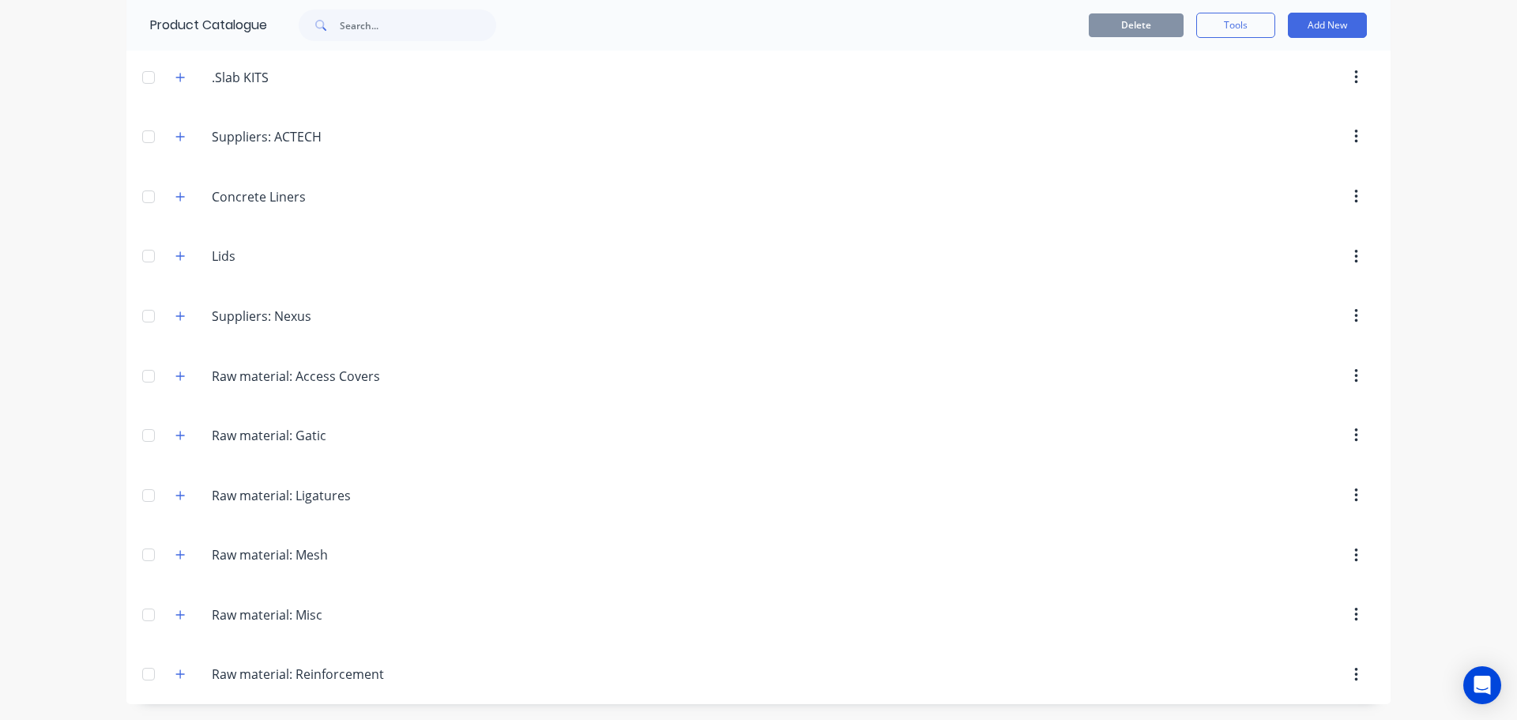
click at [52, 359] on div "dashboard products sales purchasing productivity dashboard products Product Cat…" at bounding box center [758, 360] width 1517 height 720
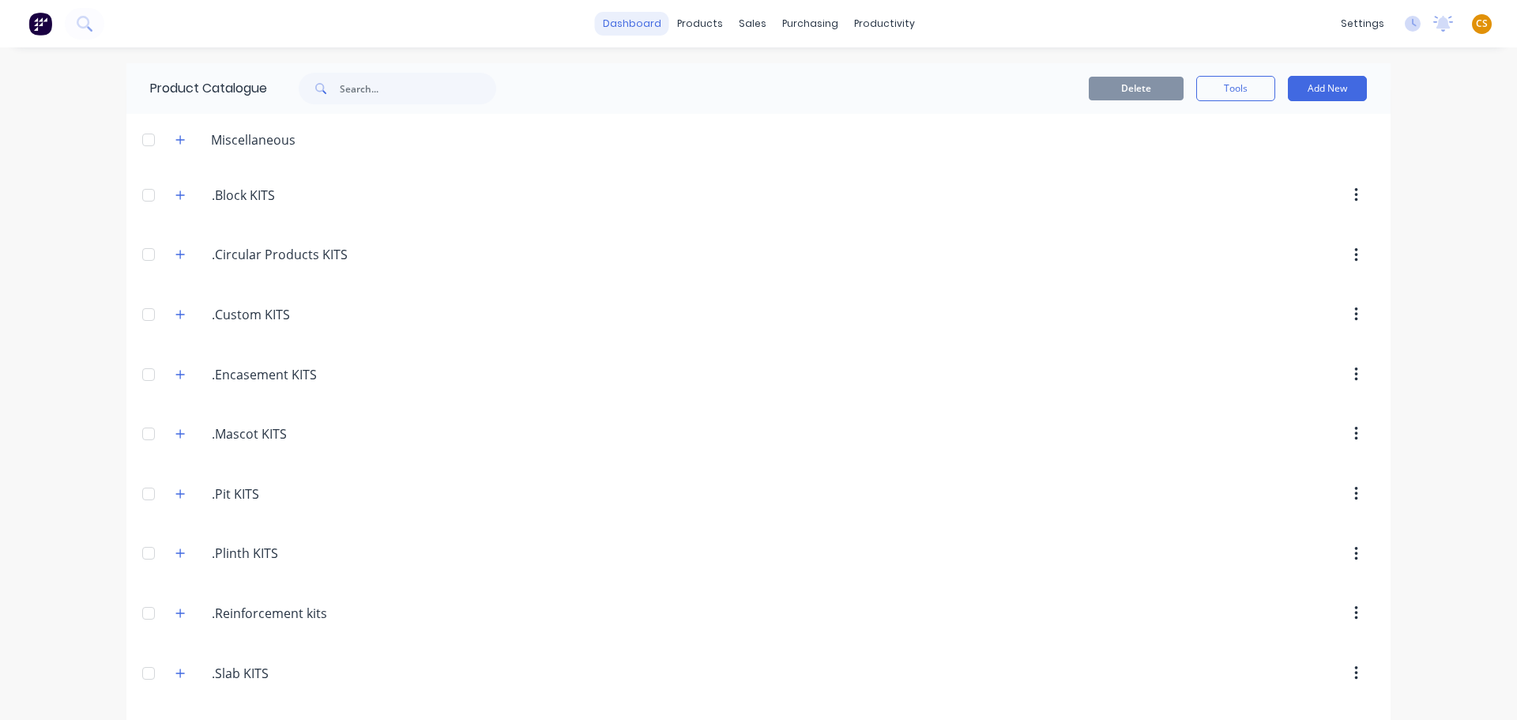
click at [645, 28] on link "dashboard" at bounding box center [632, 24] width 74 height 24
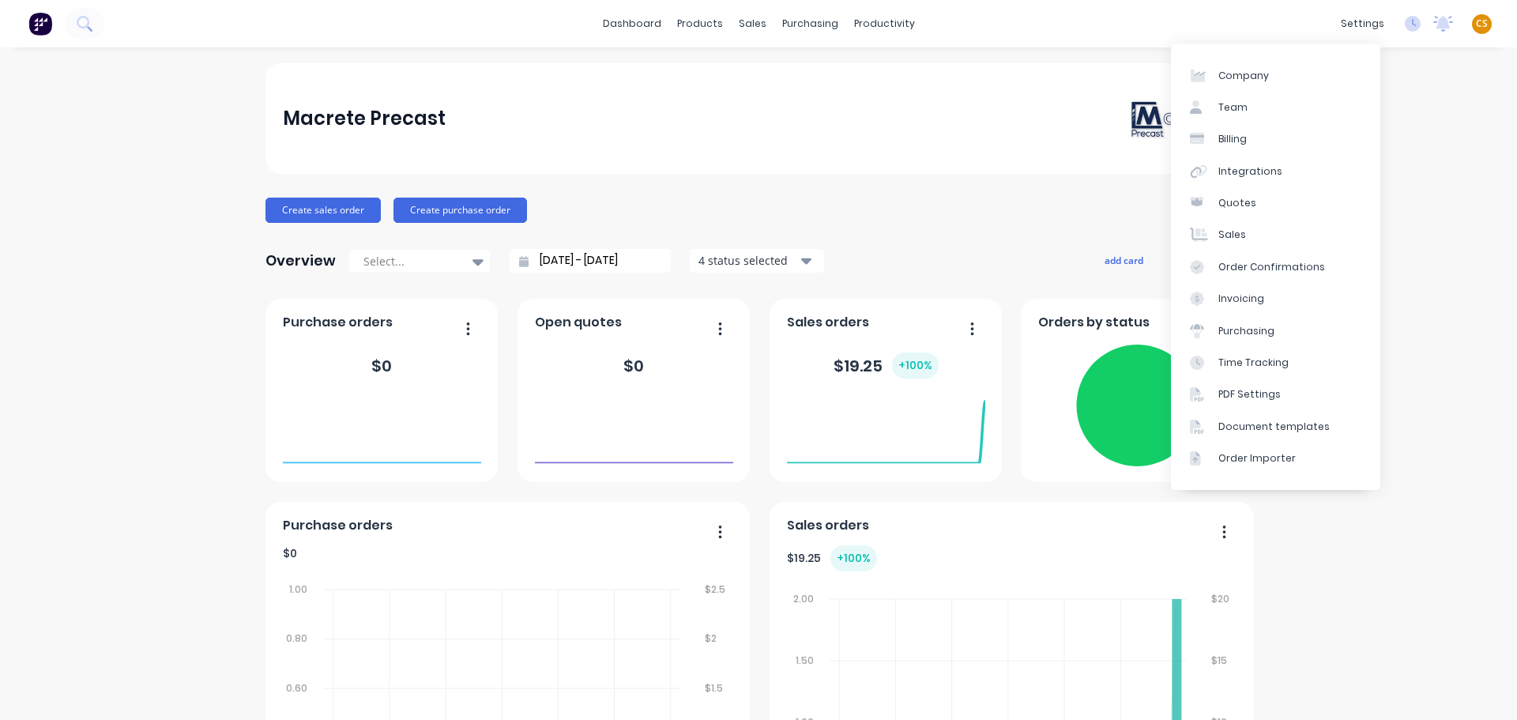
click at [1476, 25] on span "CS" at bounding box center [1482, 24] width 12 height 14
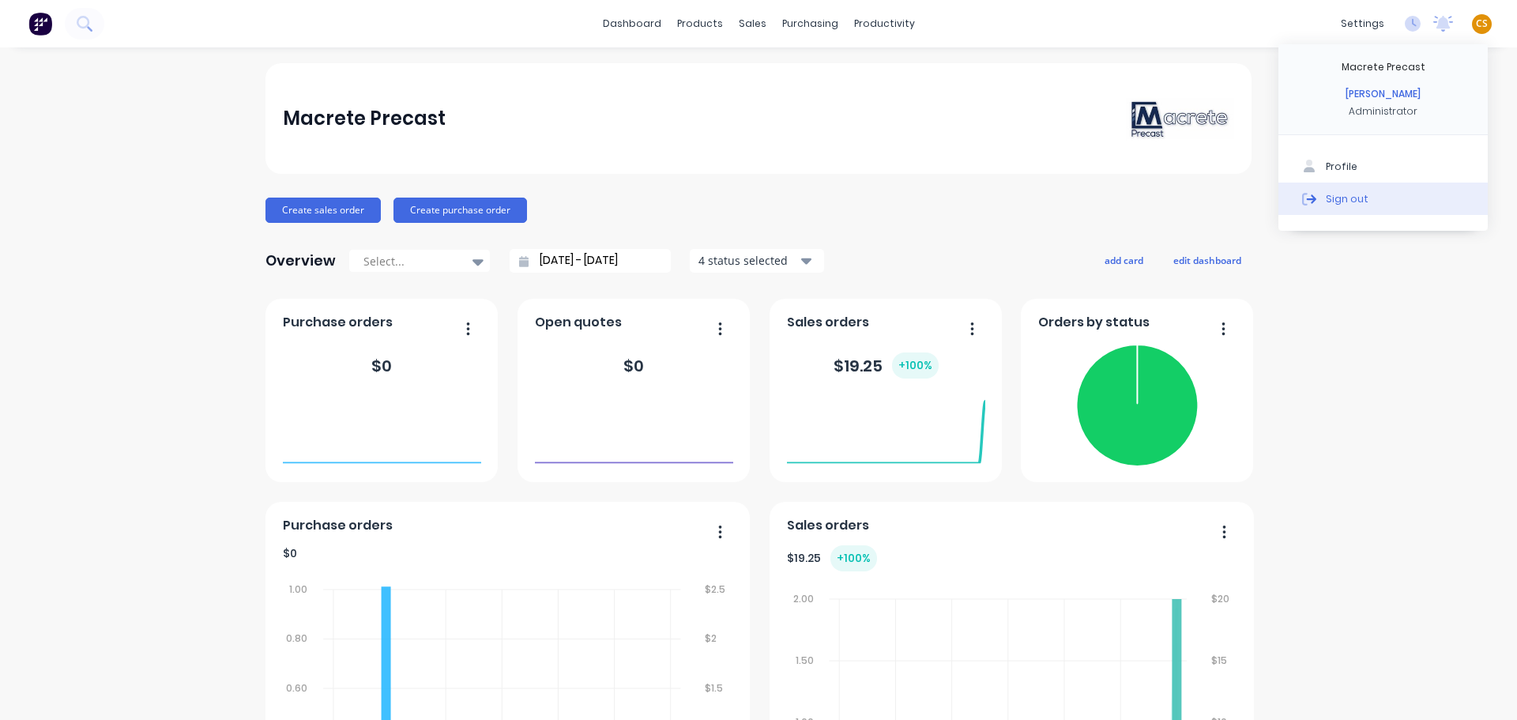
click at [1341, 202] on div "Sign out" at bounding box center [1347, 198] width 43 height 14
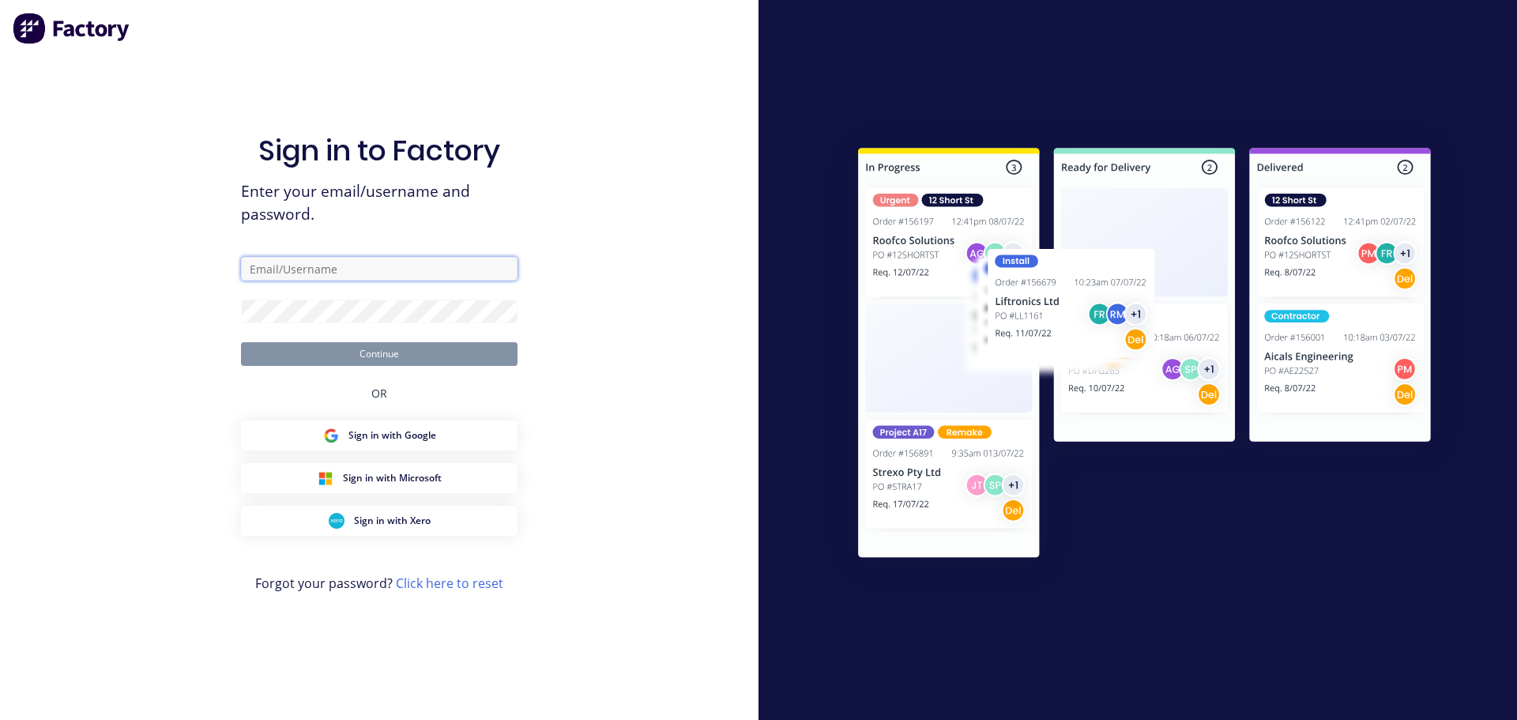
click at [409, 258] on input "text" at bounding box center [379, 269] width 277 height 24
type input "[PERSON_NAME][EMAIL_ADDRESS][DOMAIN_NAME]"
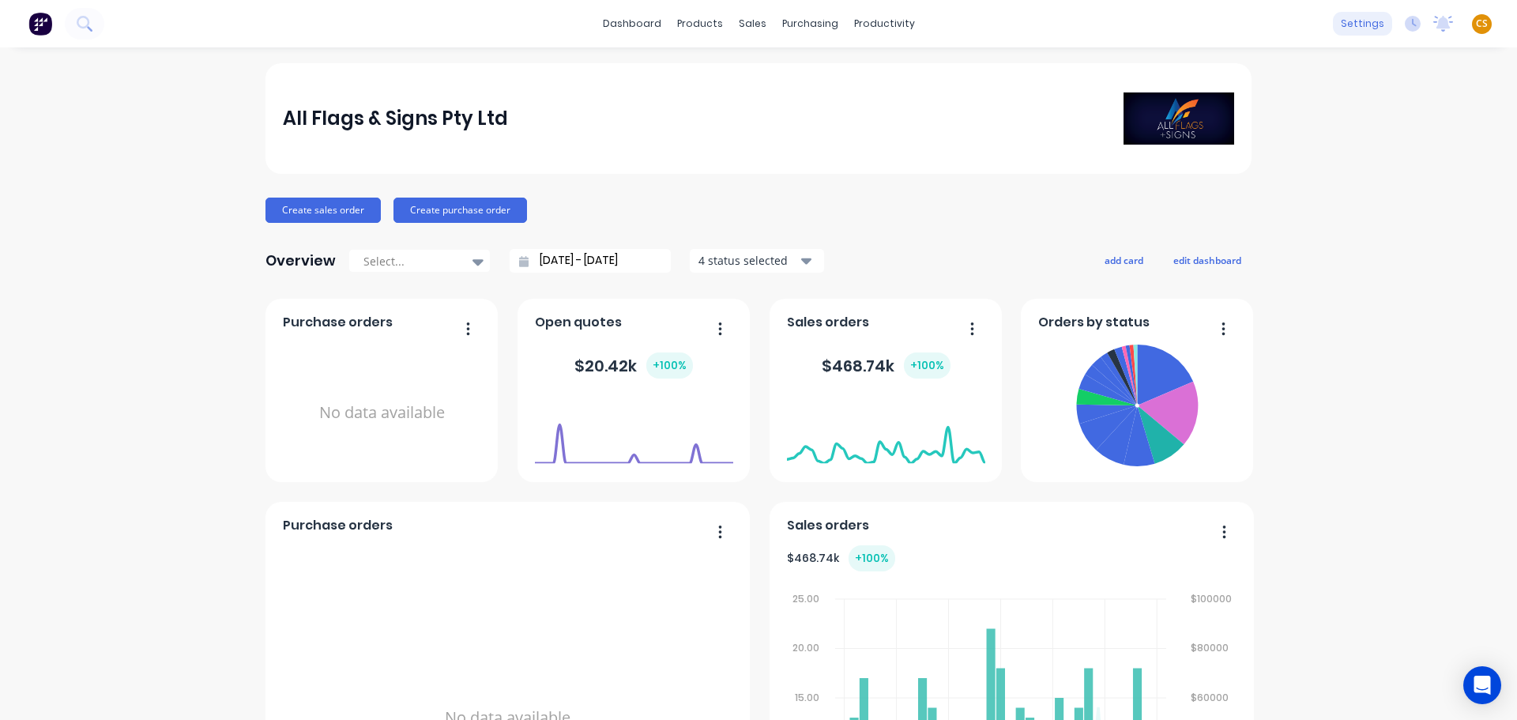
click at [1361, 21] on div "settings" at bounding box center [1362, 24] width 59 height 24
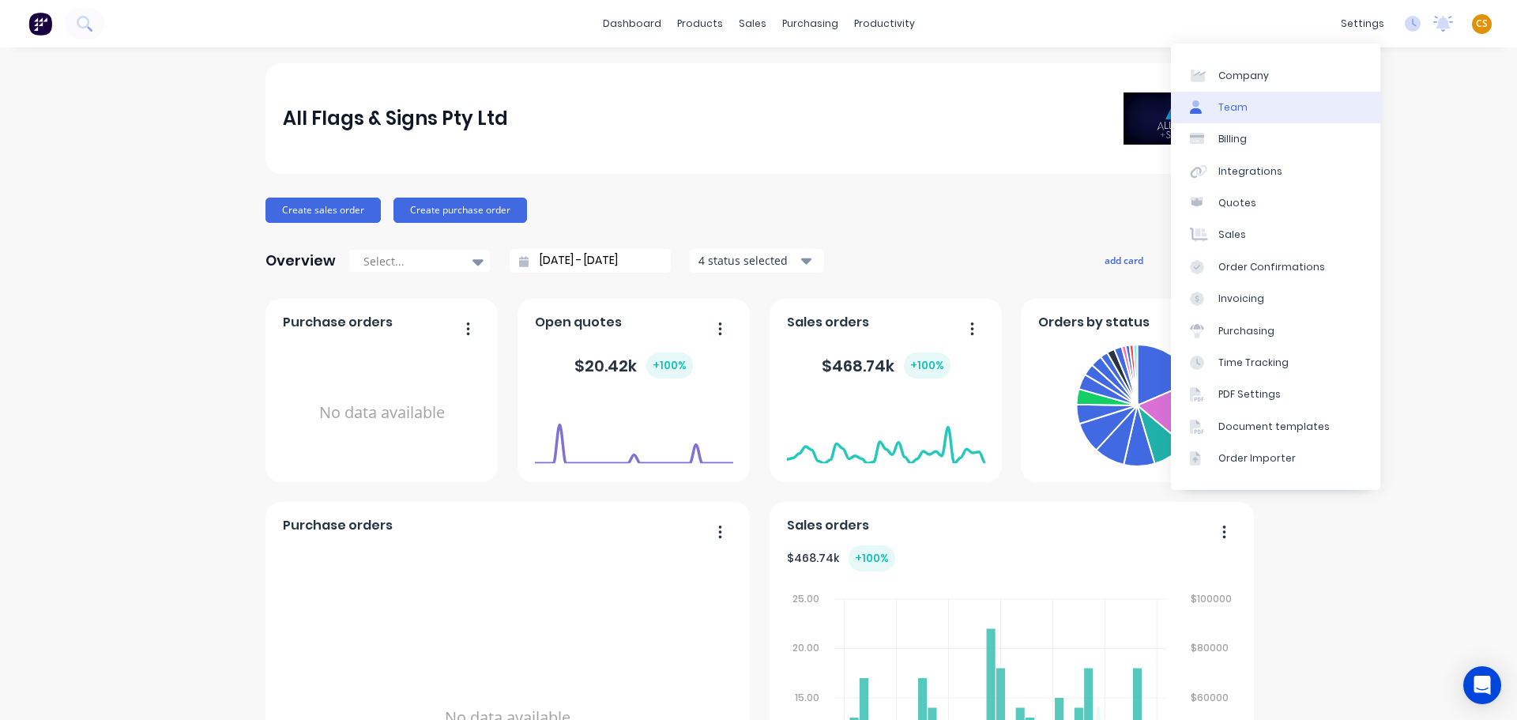
click at [1261, 104] on link "Team" at bounding box center [1275, 108] width 209 height 32
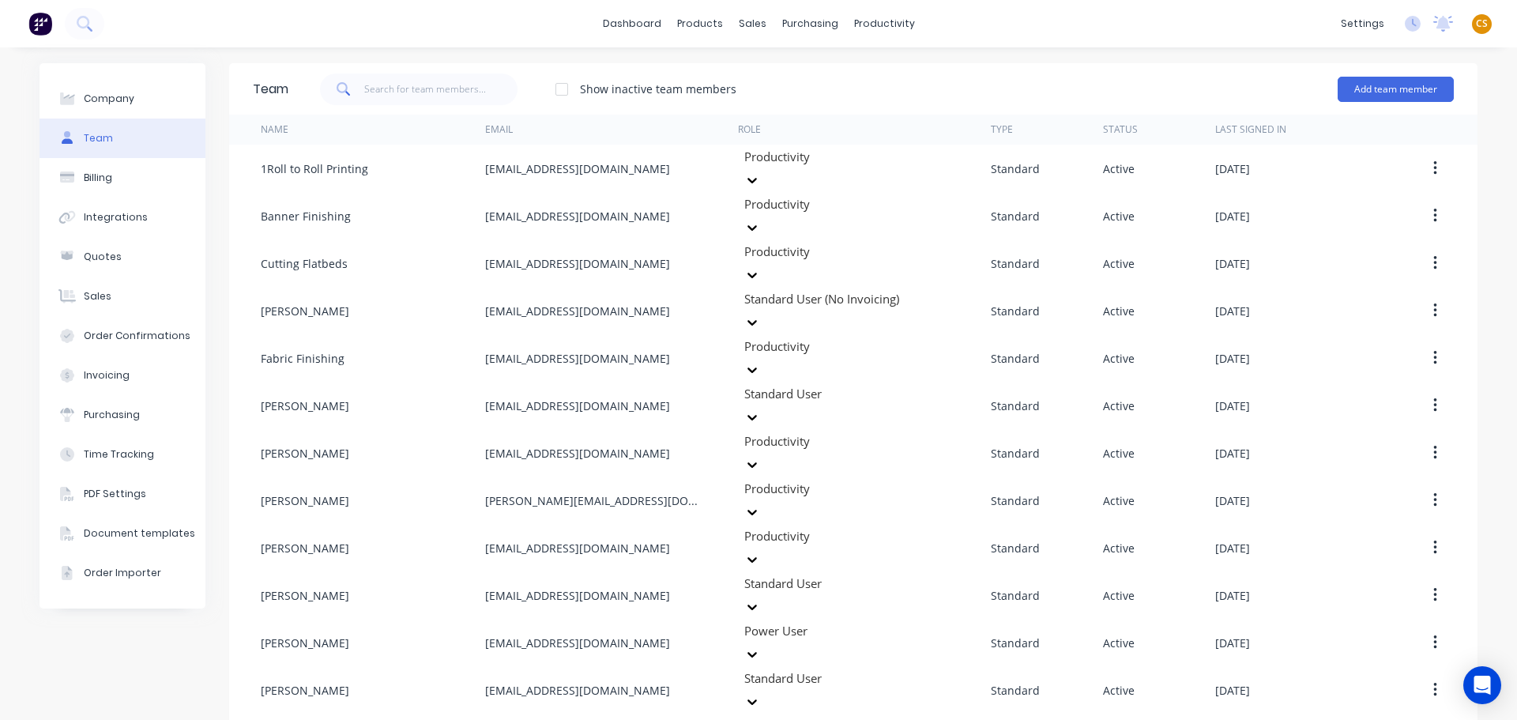
click at [109, 651] on div "Company Team Billing Integrations Quotes Sales Order Confirmations Invoicing Pu…" at bounding box center [123, 625] width 166 height 1125
click at [109, 642] on div "Company Team Billing Integrations Quotes Sales Order Confirmations Invoicing Pu…" at bounding box center [123, 625] width 166 height 1125
click at [1476, 22] on span "CS" at bounding box center [1482, 24] width 12 height 14
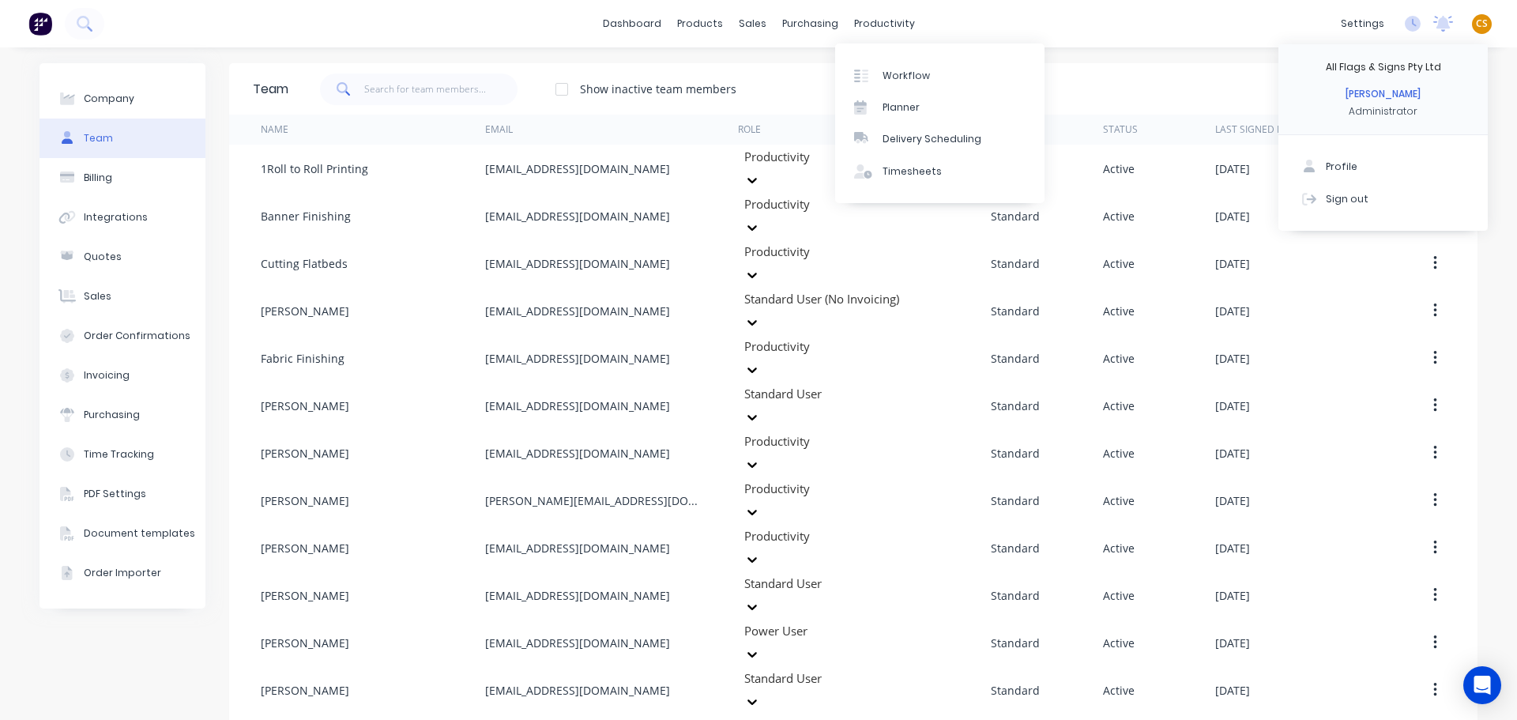
click at [1046, 27] on div "dashboard products sales purchasing productivity dashboard products Product Cat…" at bounding box center [758, 23] width 1517 height 47
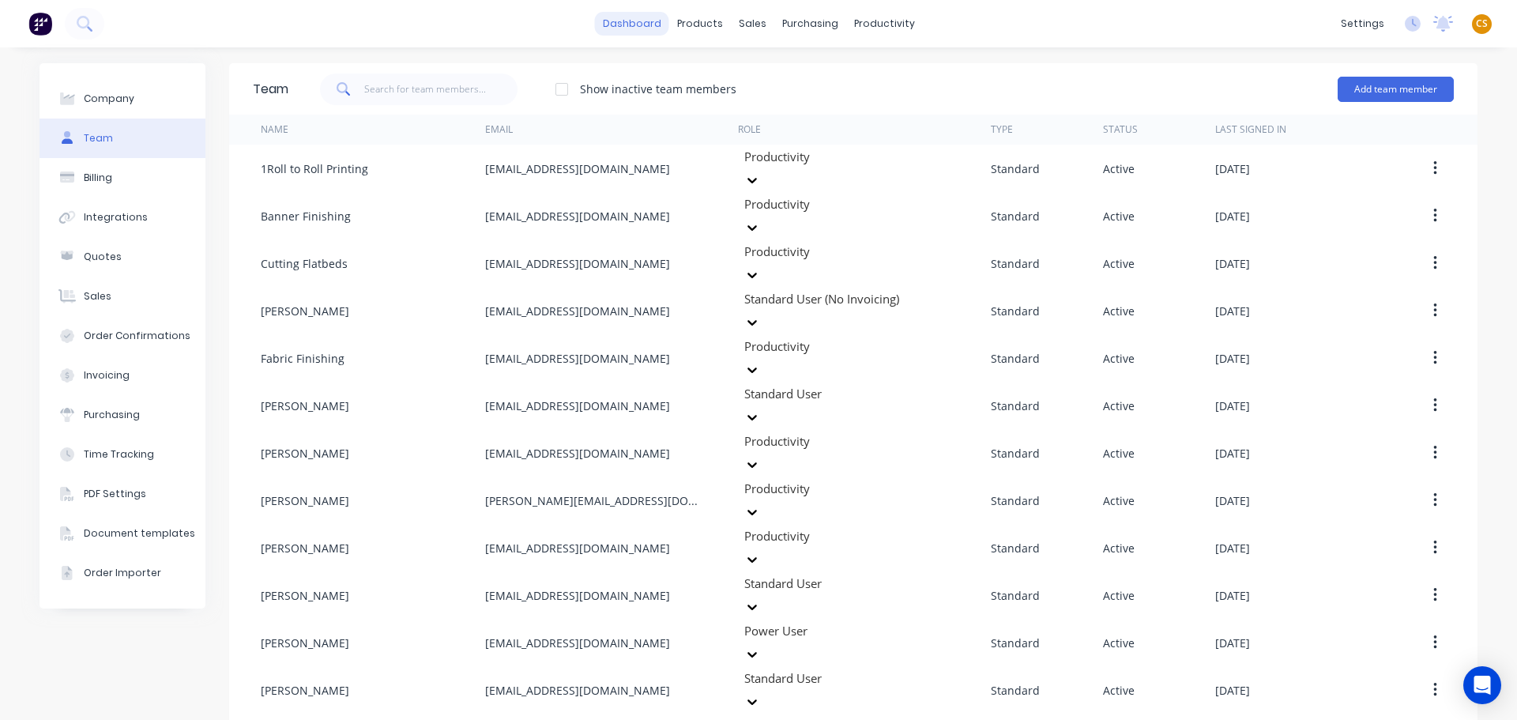
click at [624, 21] on link "dashboard" at bounding box center [632, 24] width 74 height 24
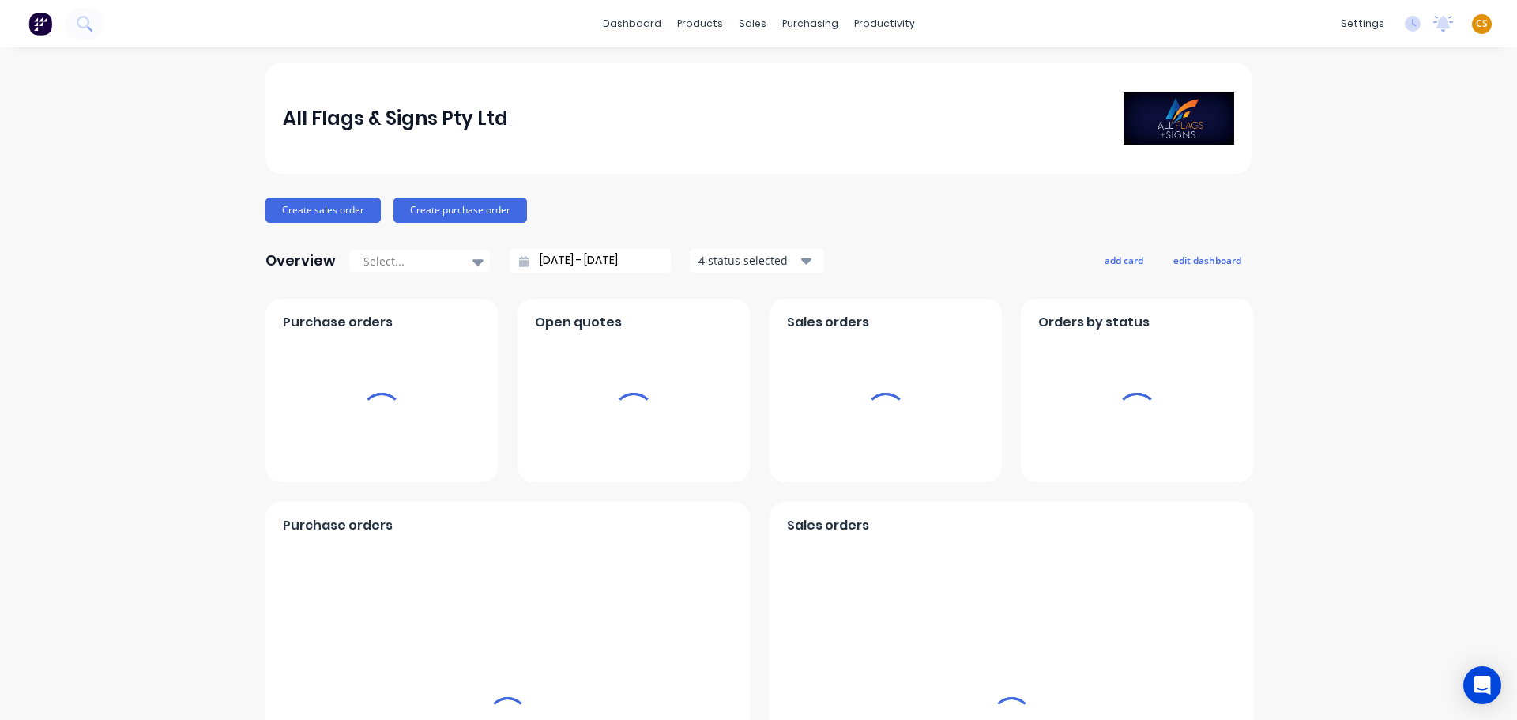
click at [1476, 27] on span "CS" at bounding box center [1482, 24] width 12 height 14
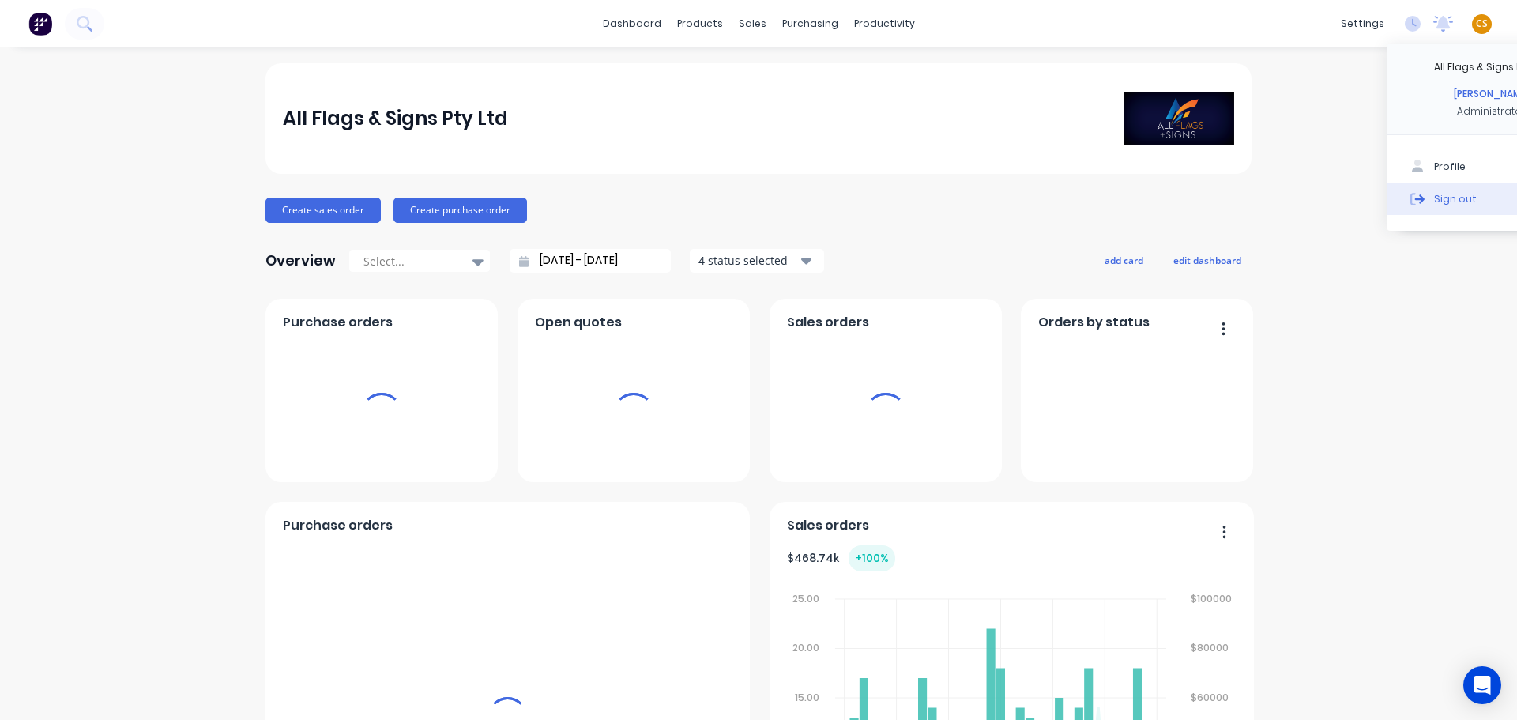
click at [1444, 198] on div "Sign out" at bounding box center [1455, 198] width 43 height 14
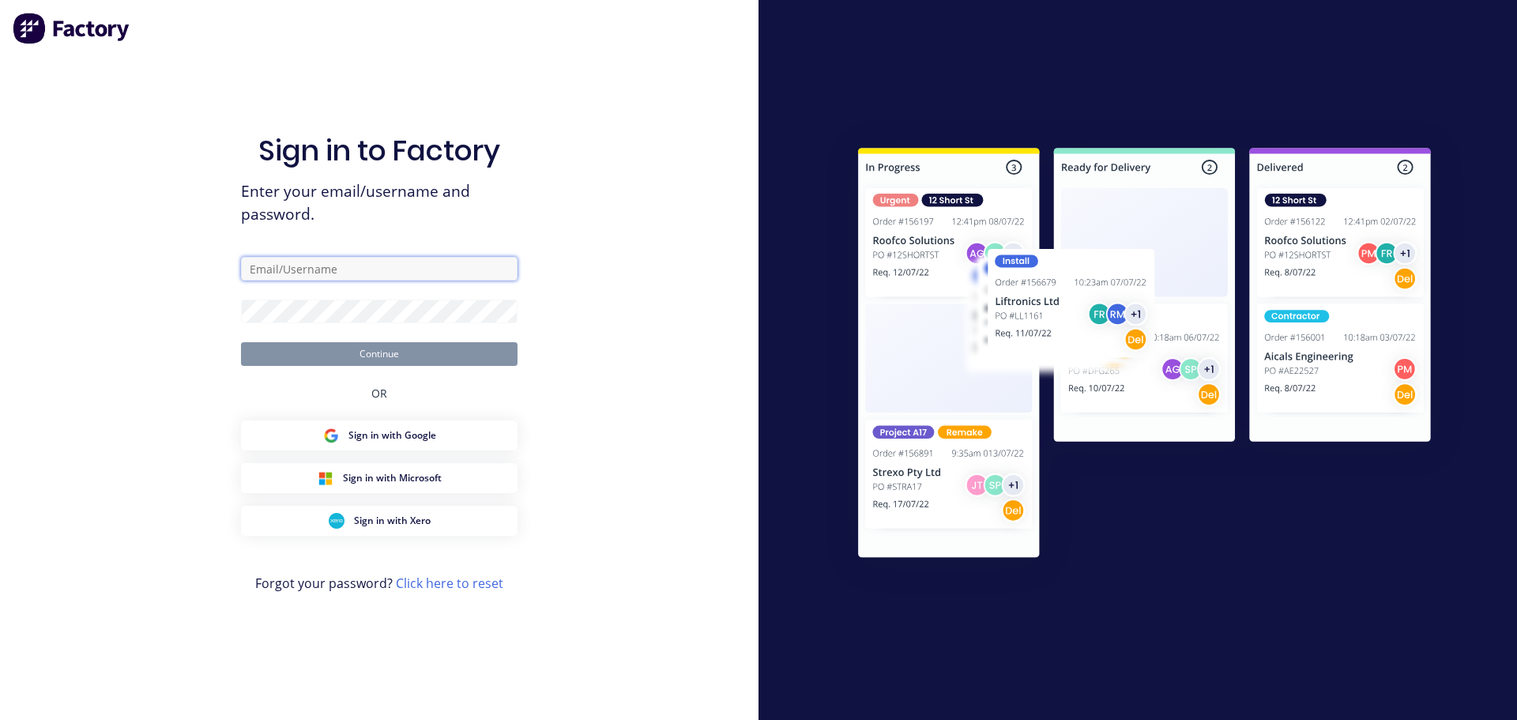
click at [270, 266] on input "text" at bounding box center [379, 269] width 277 height 24
type input "[PERSON_NAME][EMAIL_ADDRESS][DOMAIN_NAME]"
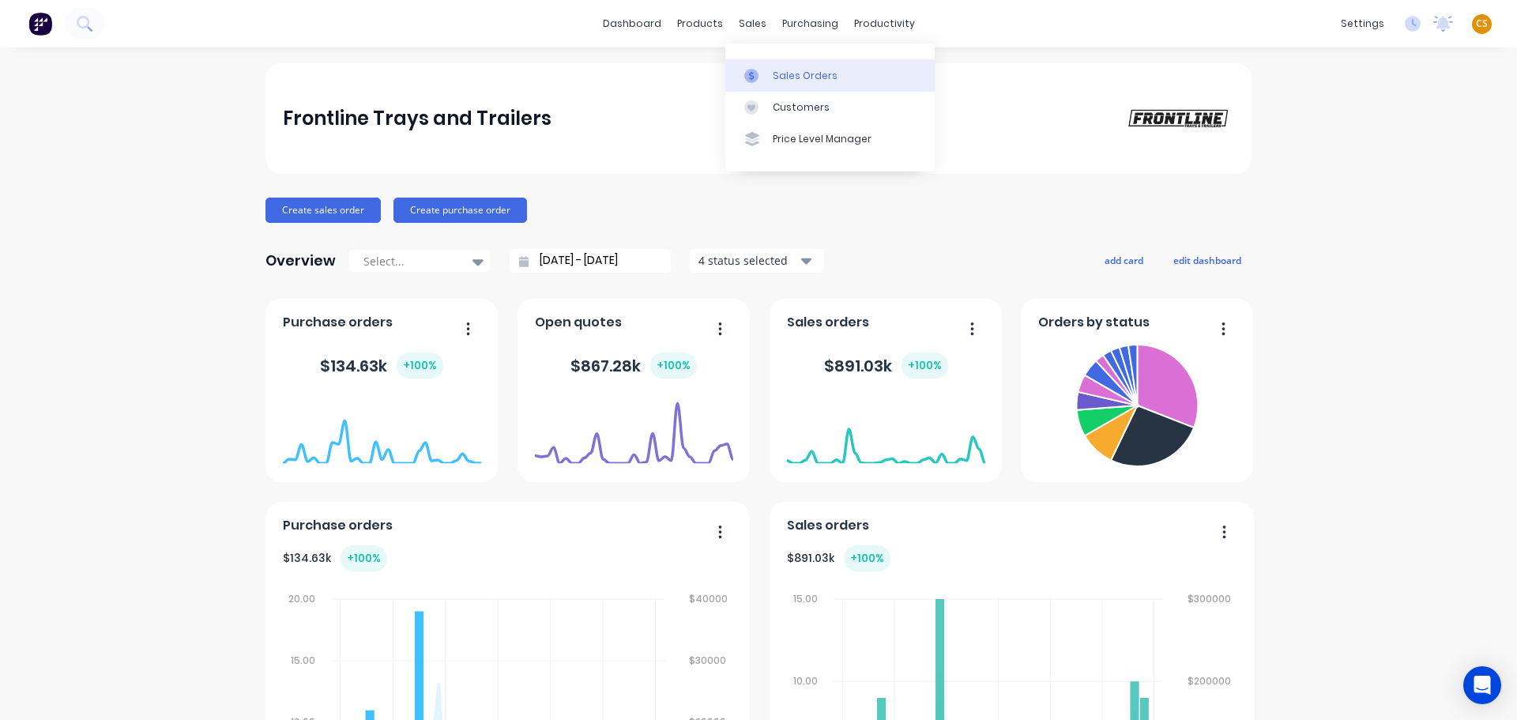
click at [785, 72] on div "Sales Orders" at bounding box center [805, 76] width 65 height 14
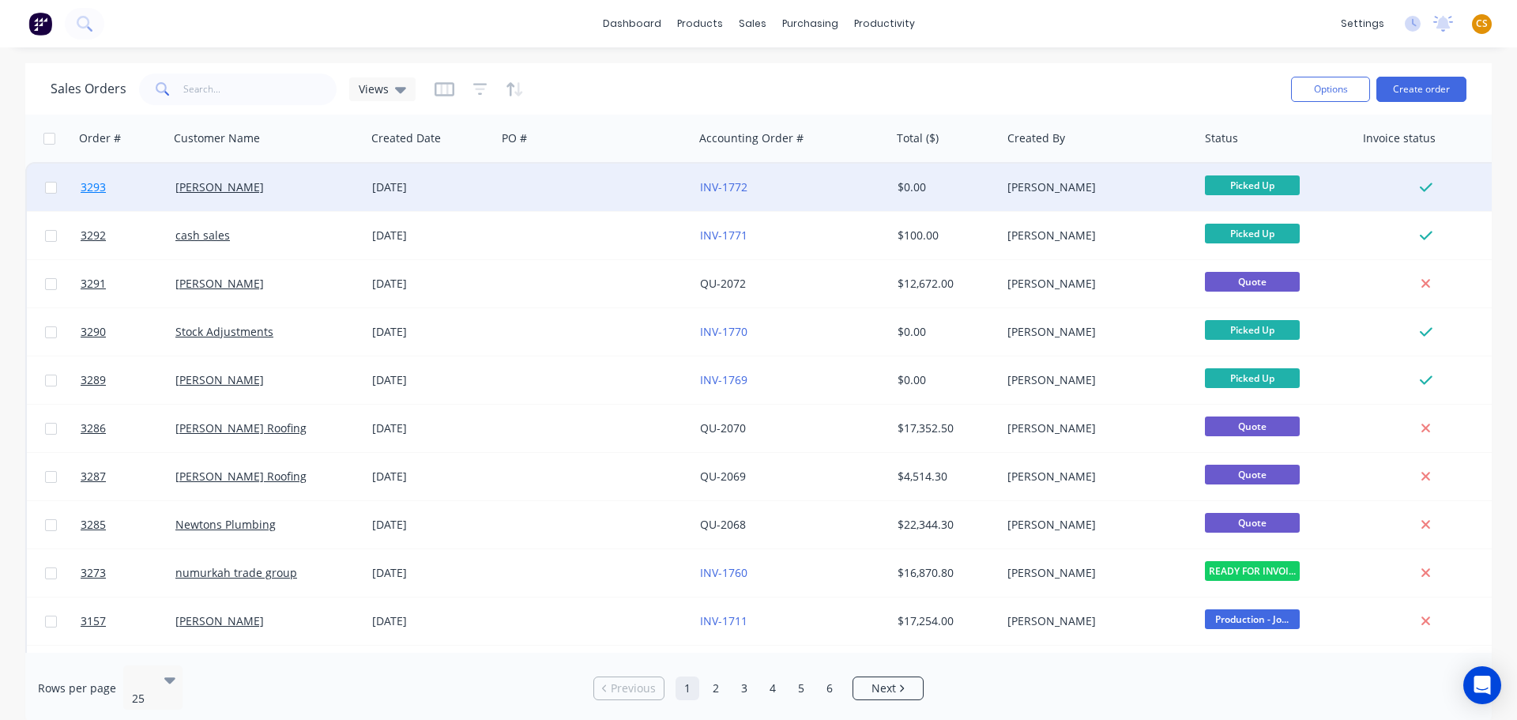
click at [120, 195] on link "3293" at bounding box center [128, 187] width 95 height 47
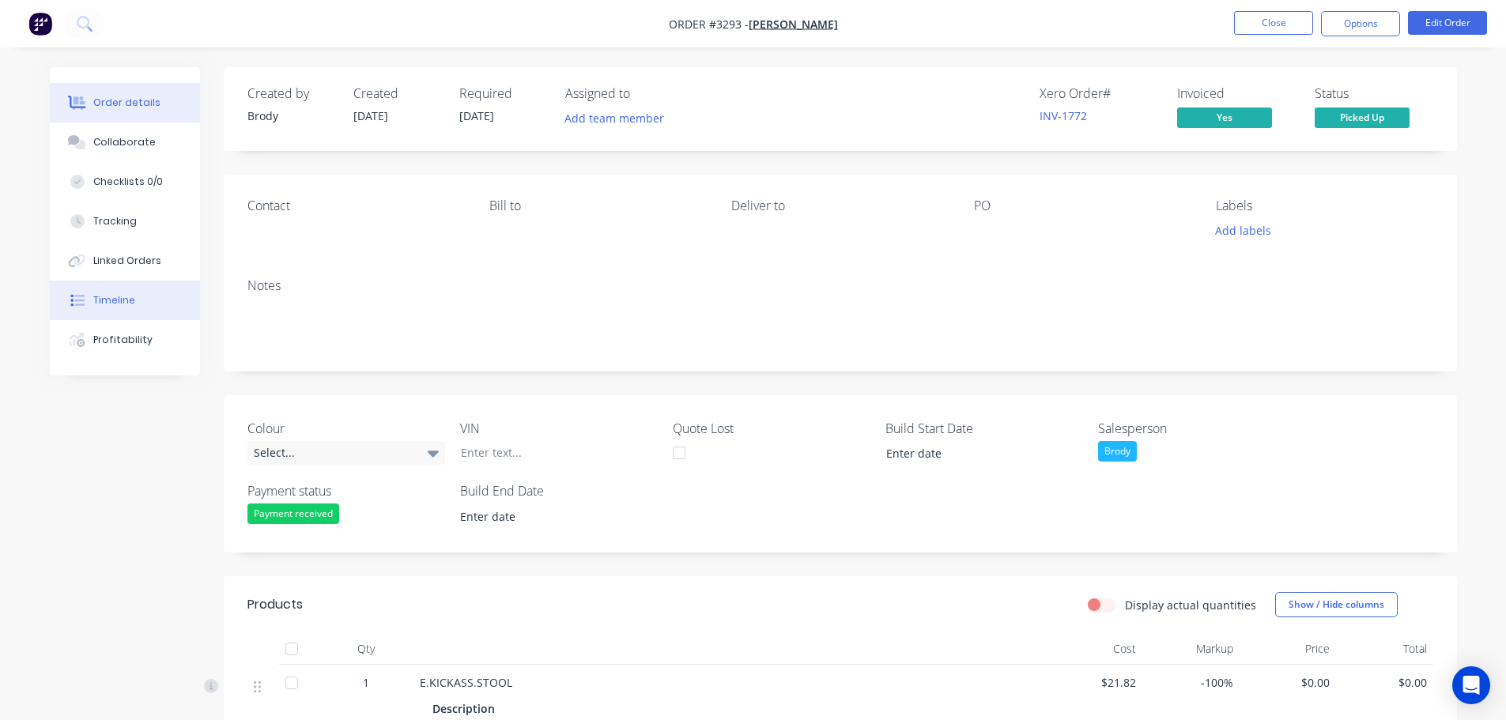
click at [117, 303] on div "Timeline" at bounding box center [114, 300] width 42 height 14
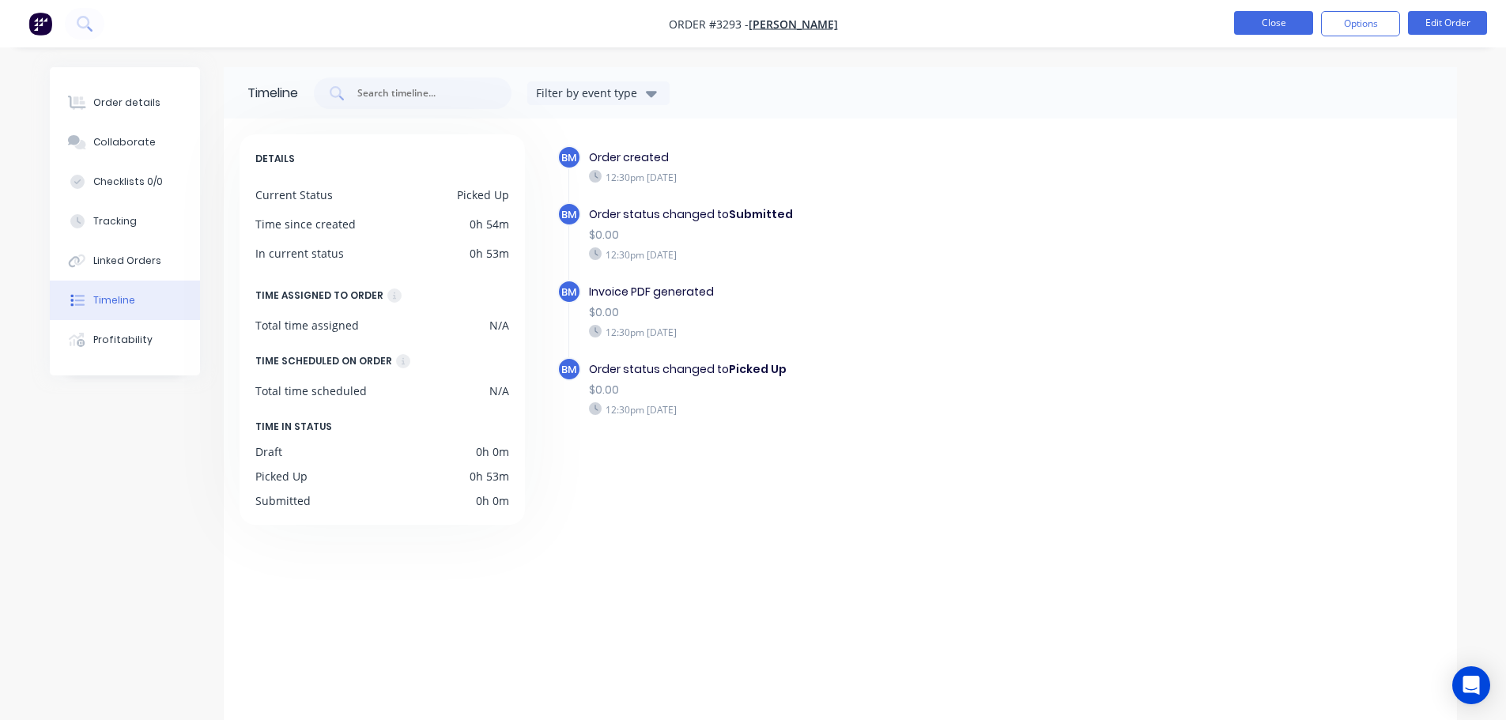
click at [1276, 23] on button "Close" at bounding box center [1273, 23] width 79 height 24
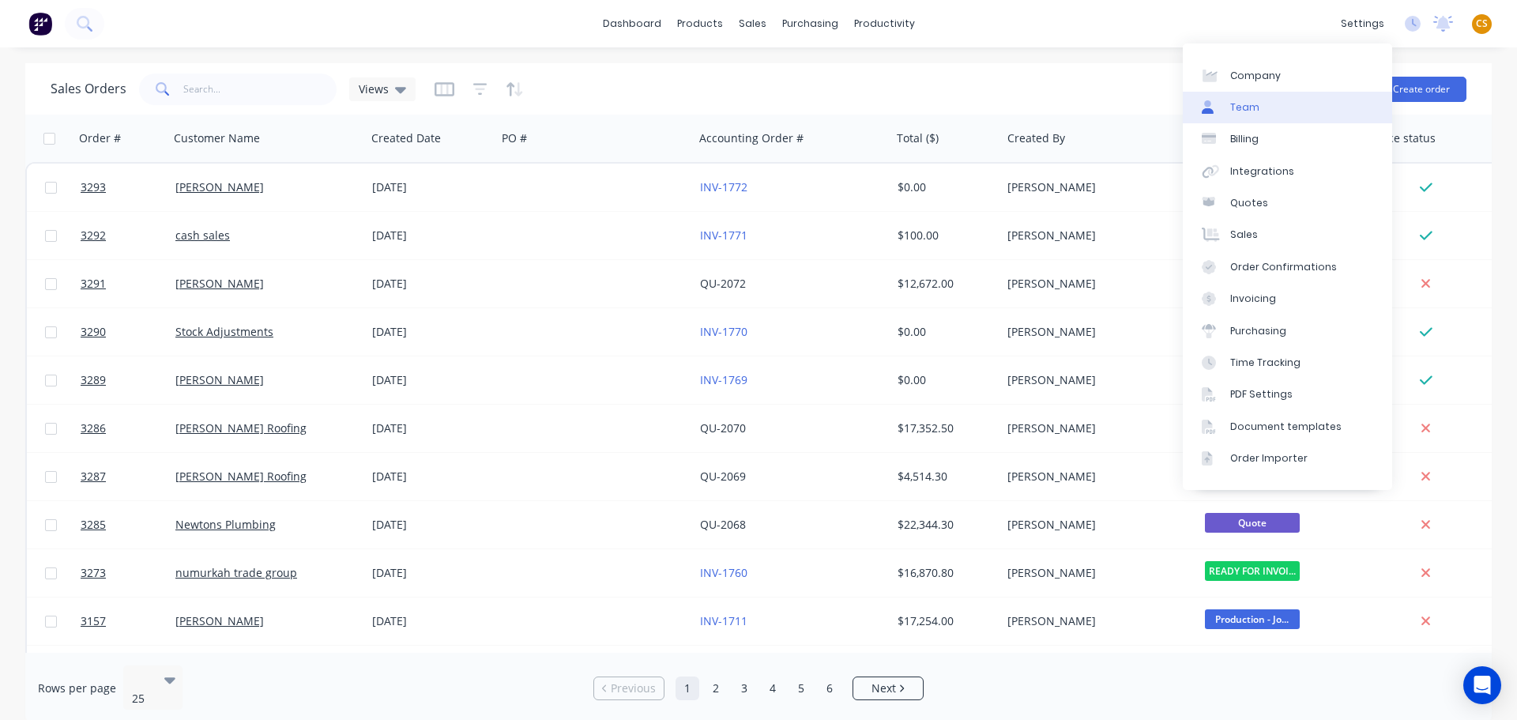
click at [1271, 107] on link "Team" at bounding box center [1287, 108] width 209 height 32
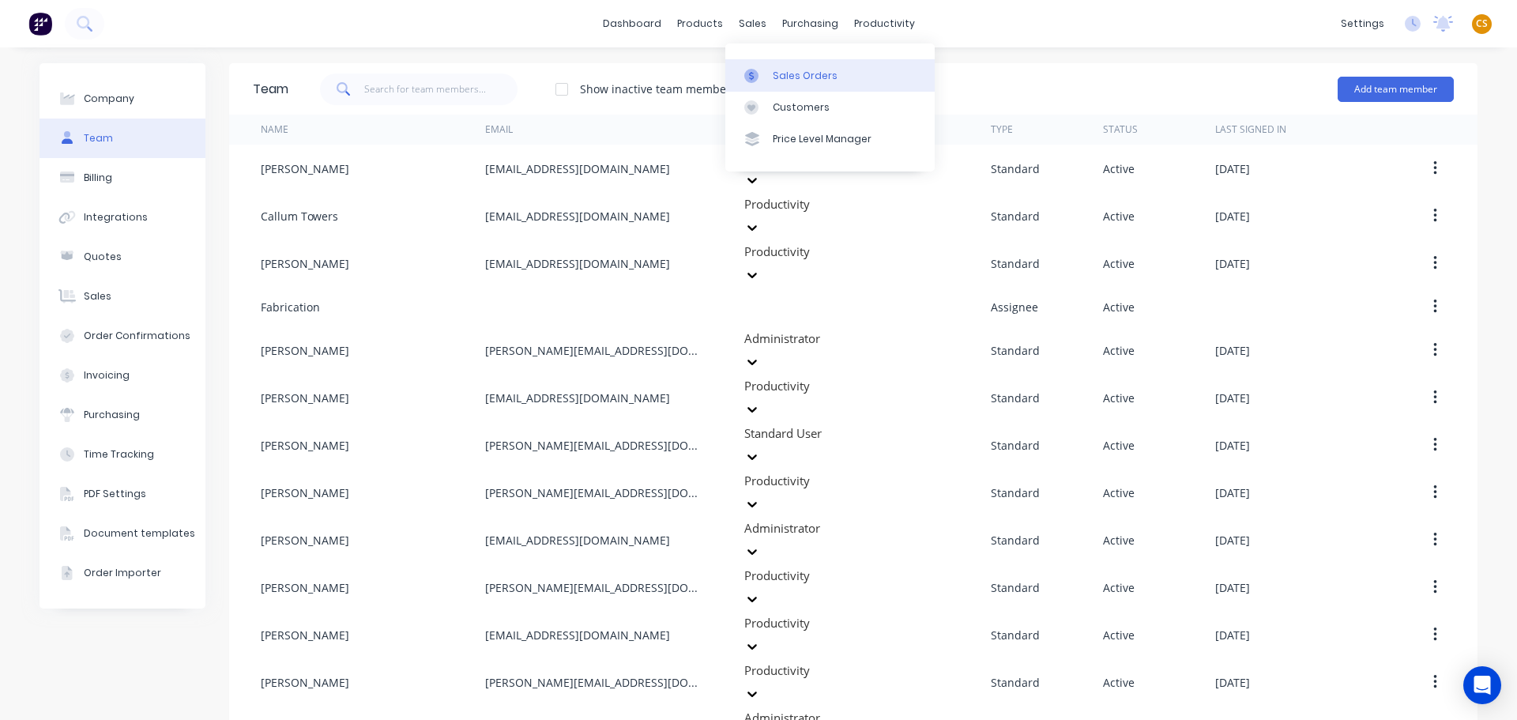
click at [783, 77] on div "Sales Orders" at bounding box center [805, 76] width 65 height 14
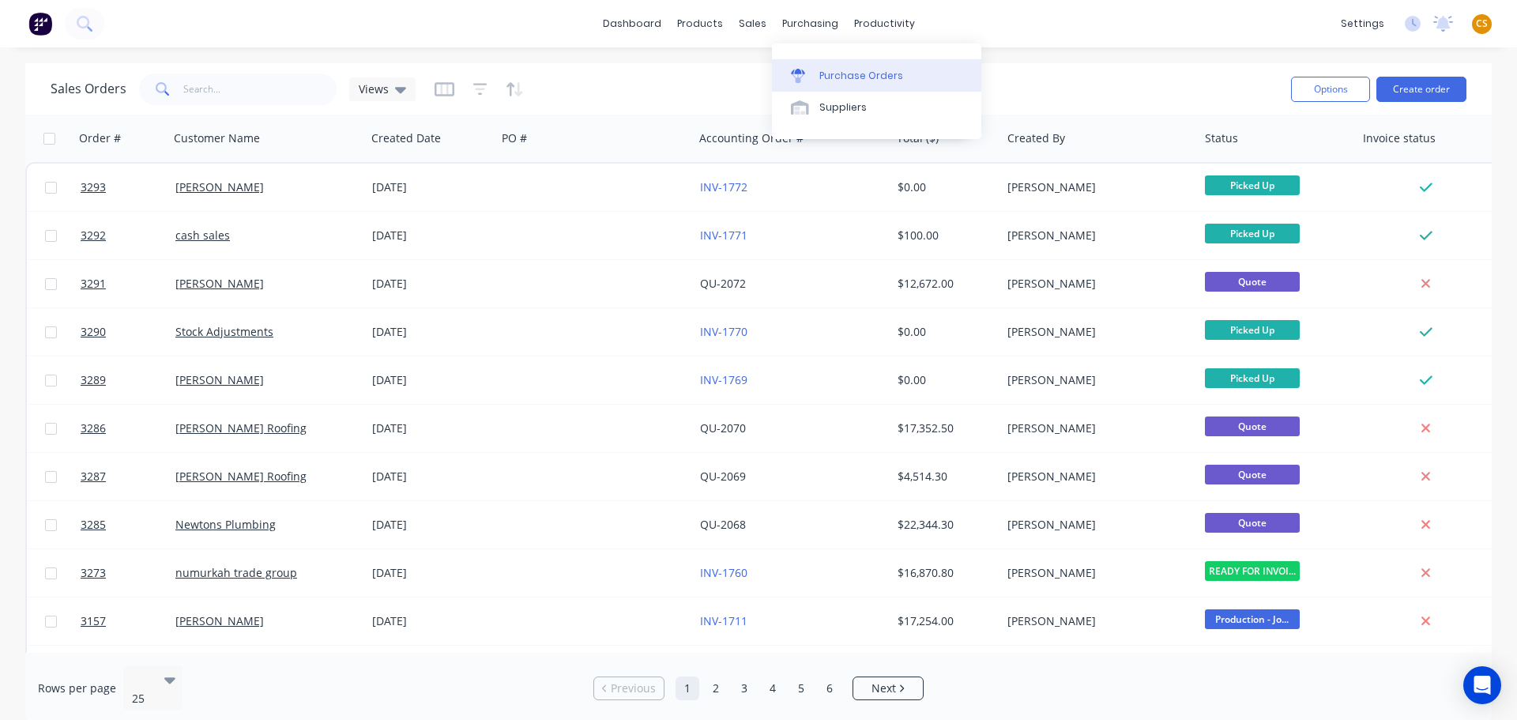
click at [855, 81] on div "Purchase Orders" at bounding box center [862, 76] width 84 height 14
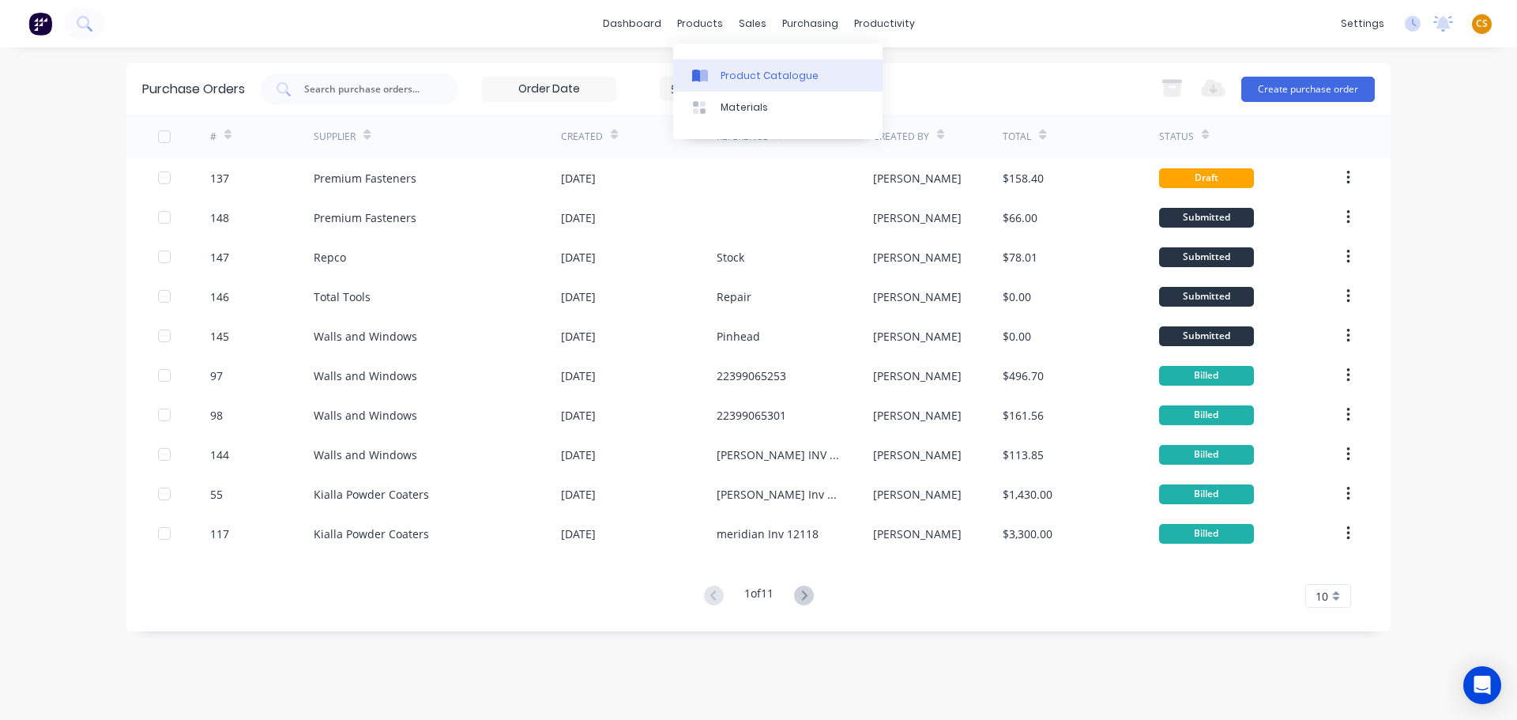
click at [743, 80] on div "Product Catalogue" at bounding box center [770, 76] width 98 height 14
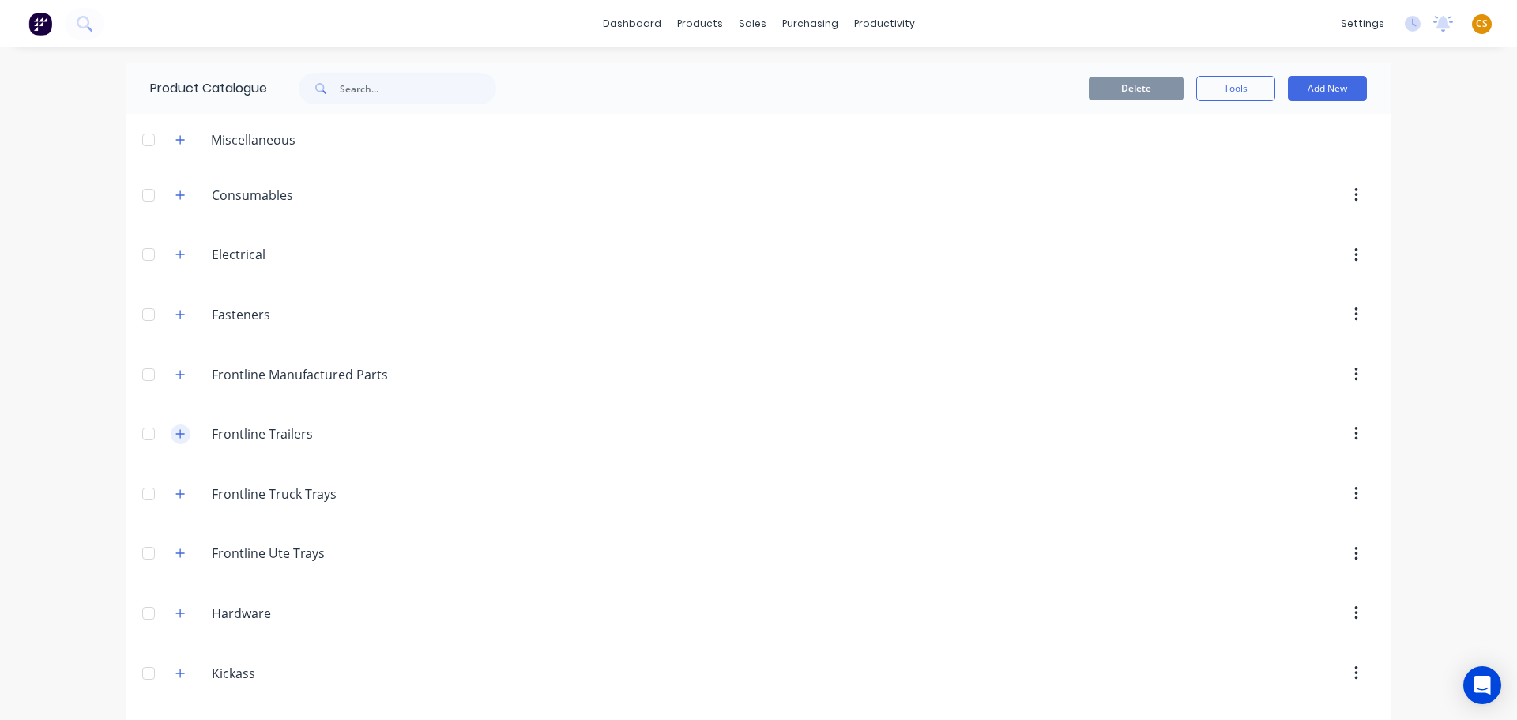
click at [177, 435] on icon "button" at bounding box center [179, 433] width 9 height 11
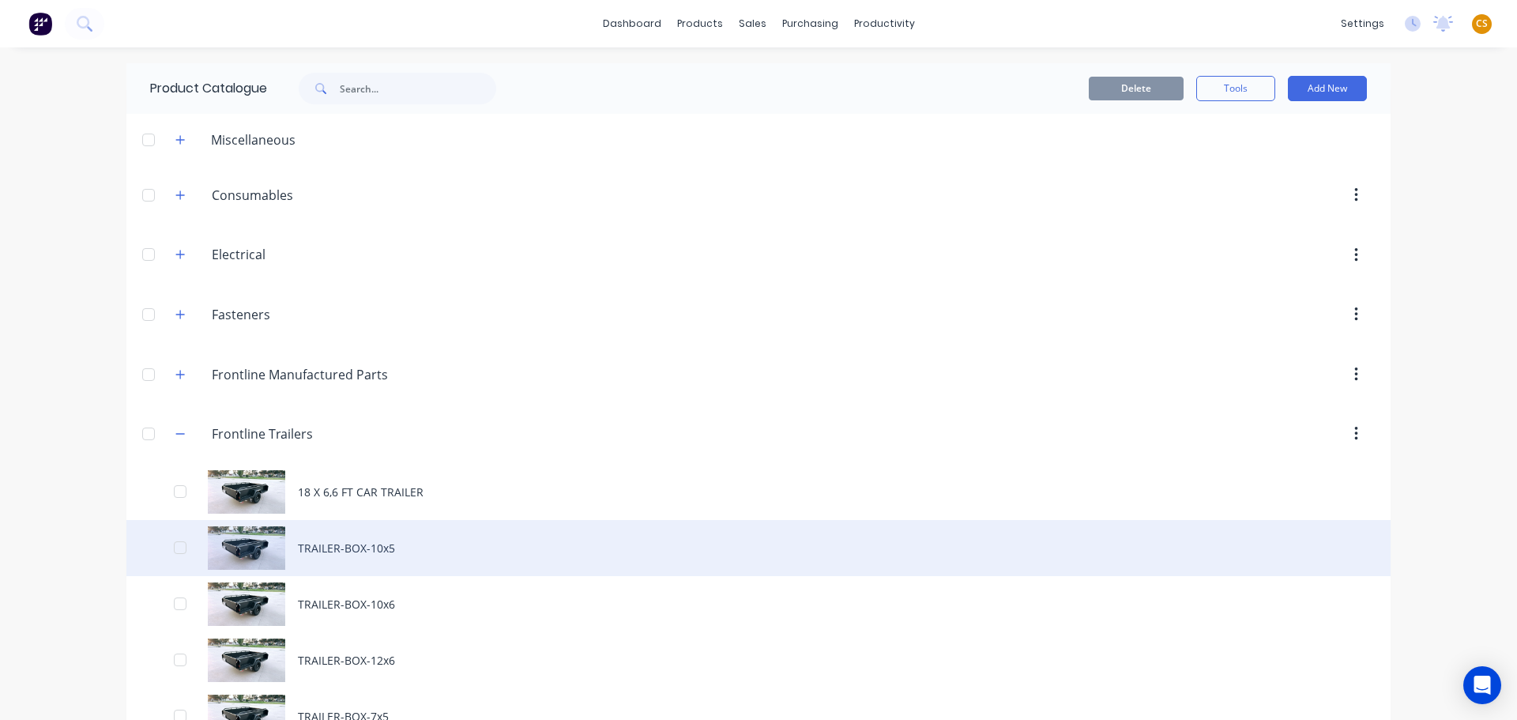
click at [324, 553] on div "TRAILER-BOX-10x5" at bounding box center [758, 548] width 1265 height 56
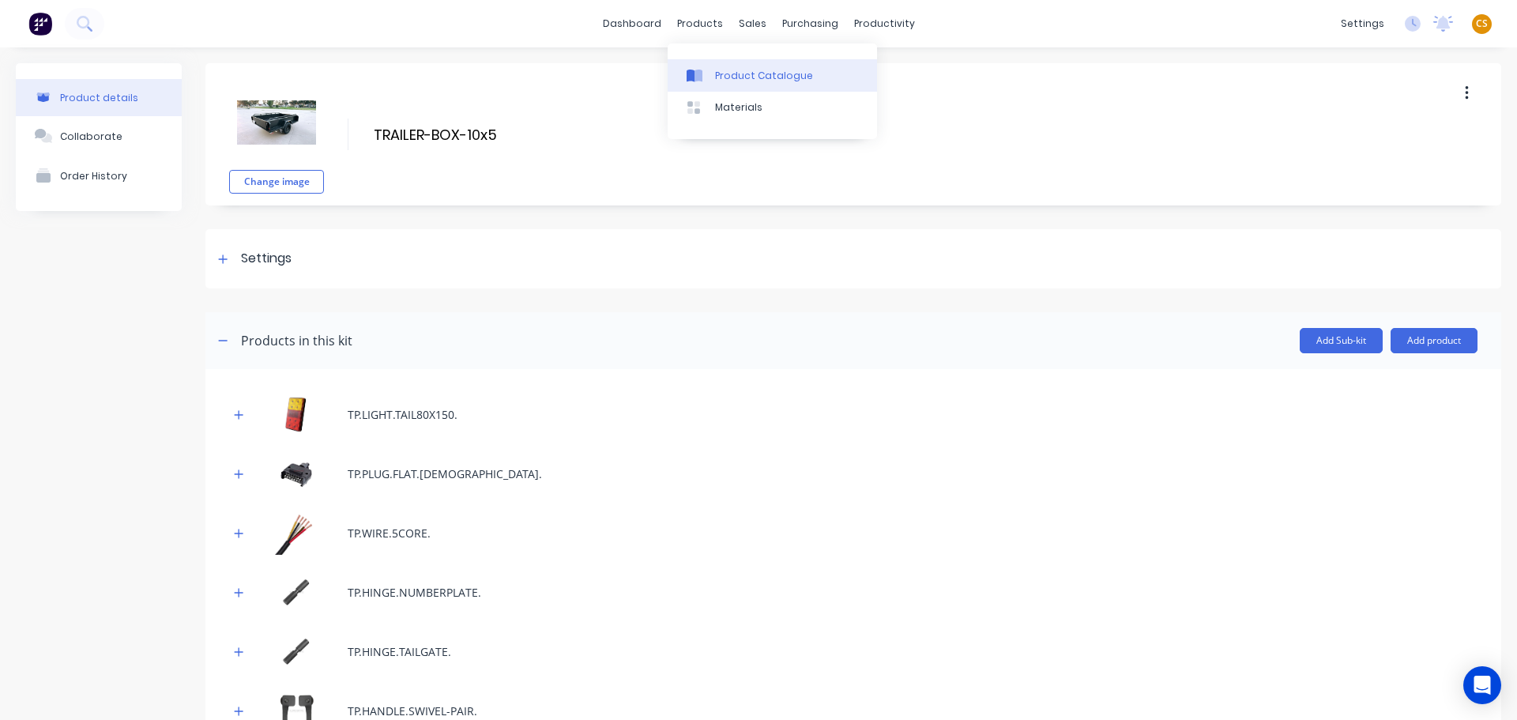
click at [742, 85] on link "Product Catalogue" at bounding box center [772, 75] width 209 height 32
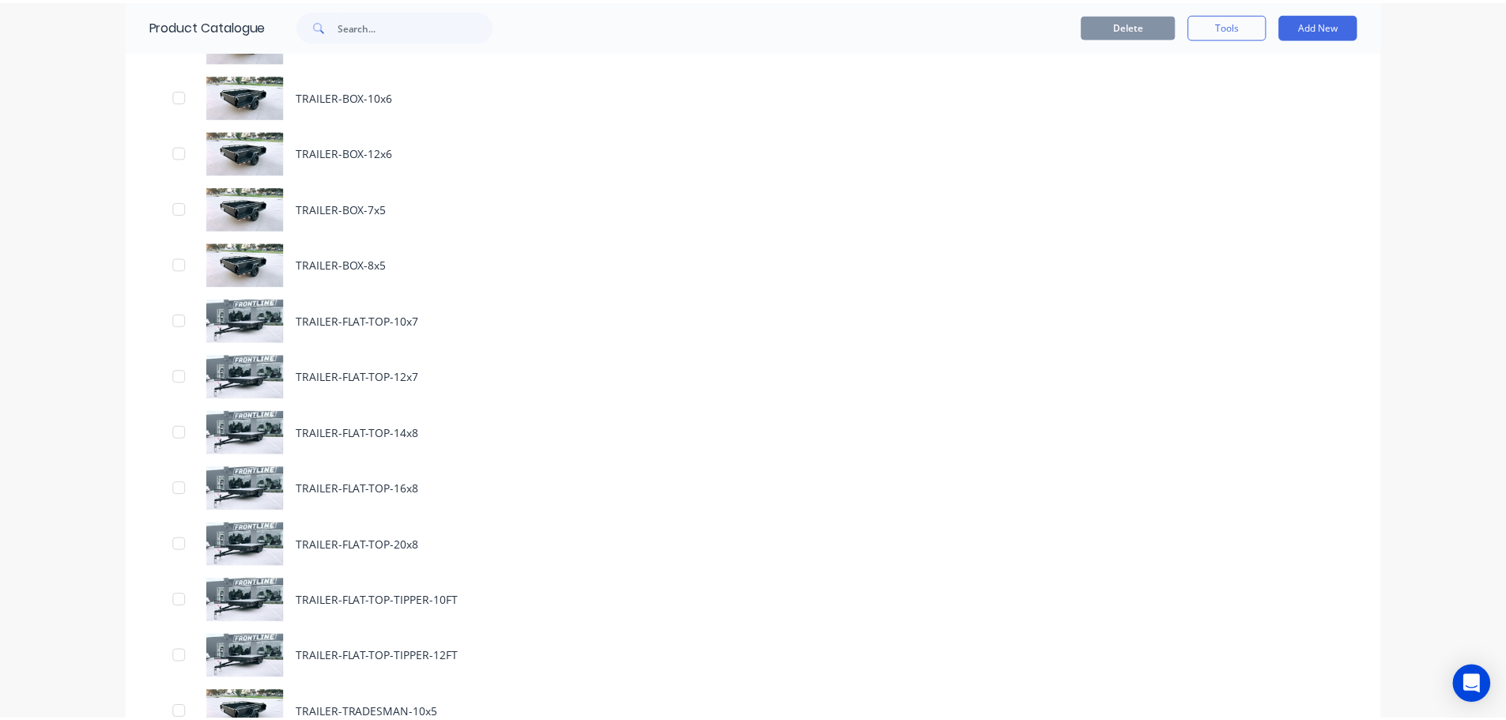
scroll to position [1186, 0]
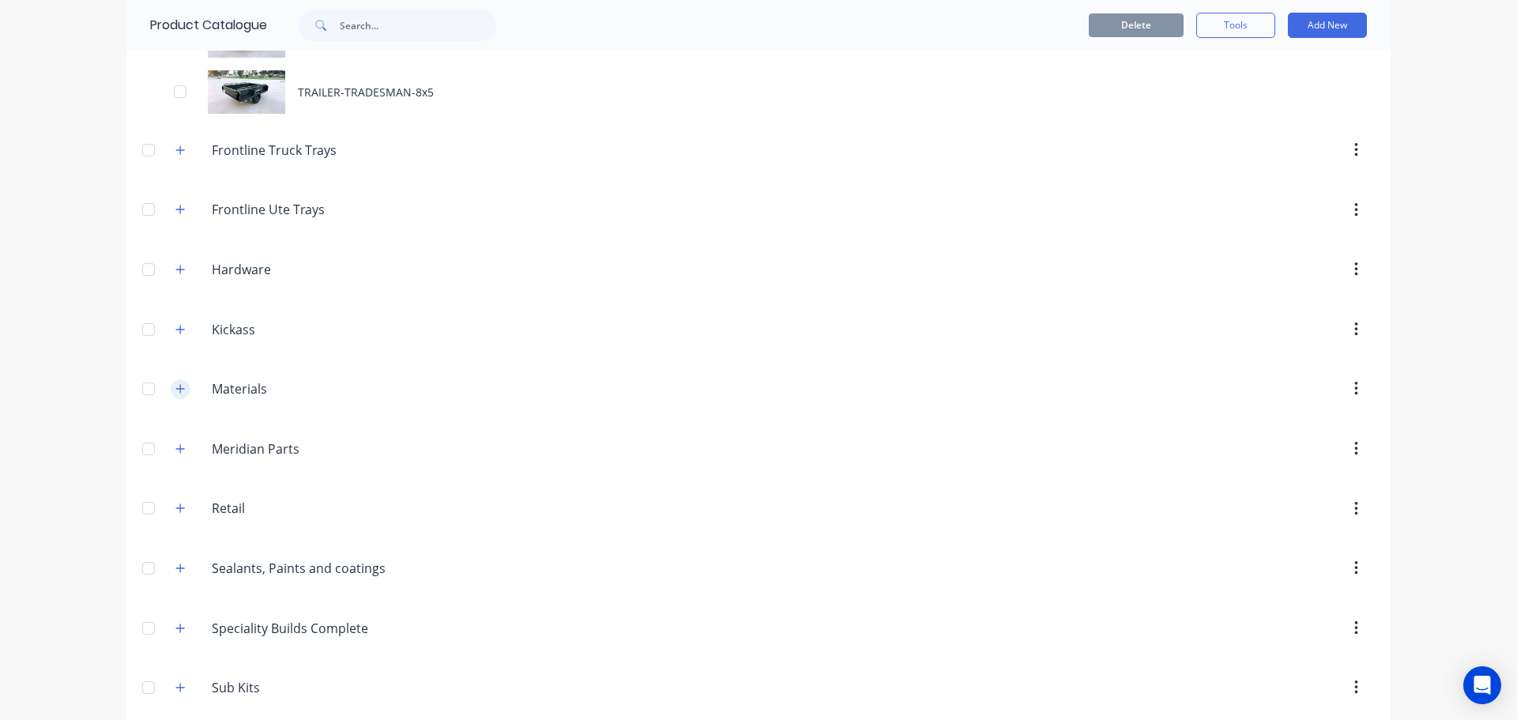
click at [176, 394] on icon "button" at bounding box center [179, 388] width 9 height 11
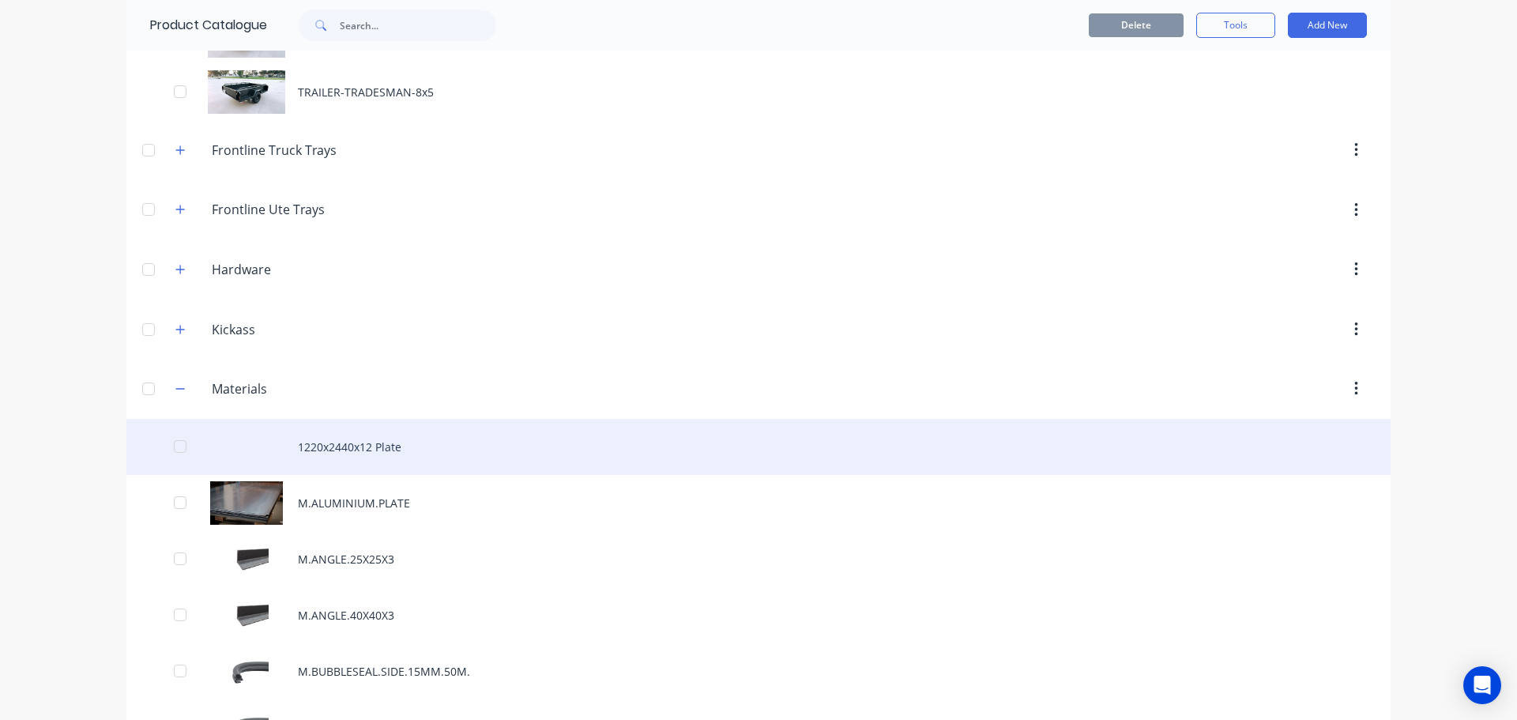
click at [318, 455] on div "1220x2440x12 Plate" at bounding box center [758, 447] width 1265 height 56
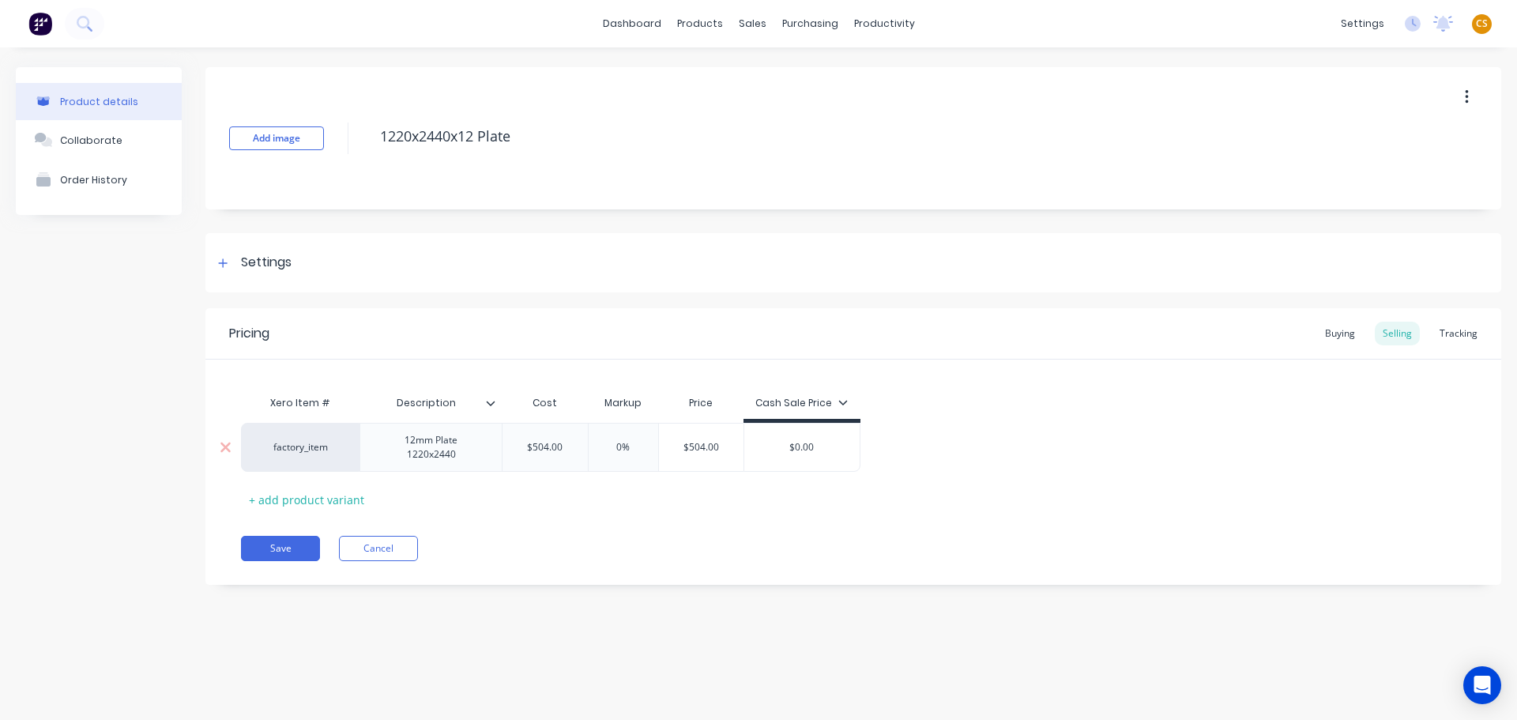
click at [292, 452] on div "factory_item" at bounding box center [300, 447] width 87 height 14
click at [572, 546] on div "Save Cancel" at bounding box center [871, 548] width 1261 height 25
click at [377, 552] on button "Cancel" at bounding box center [378, 548] width 79 height 25
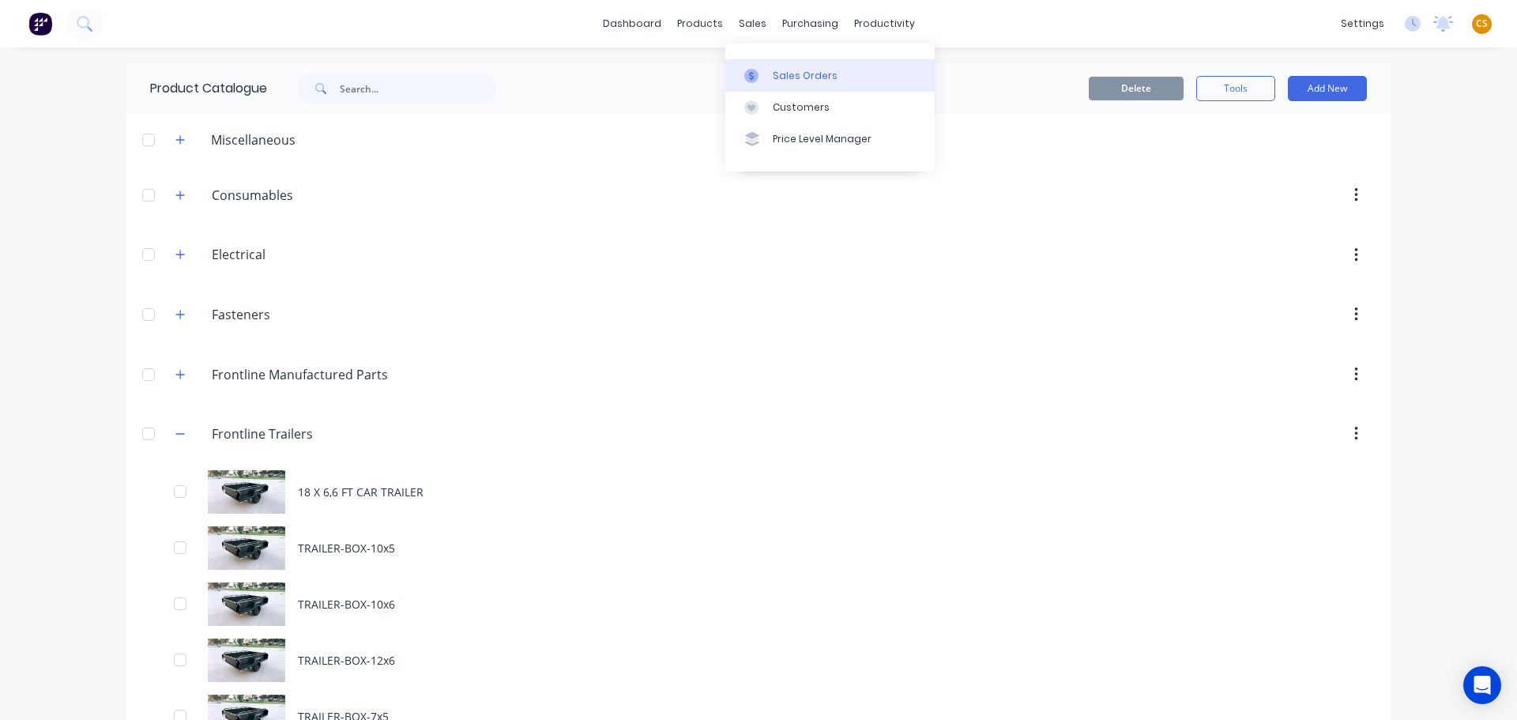
click at [809, 82] on div "Sales Orders" at bounding box center [805, 76] width 65 height 14
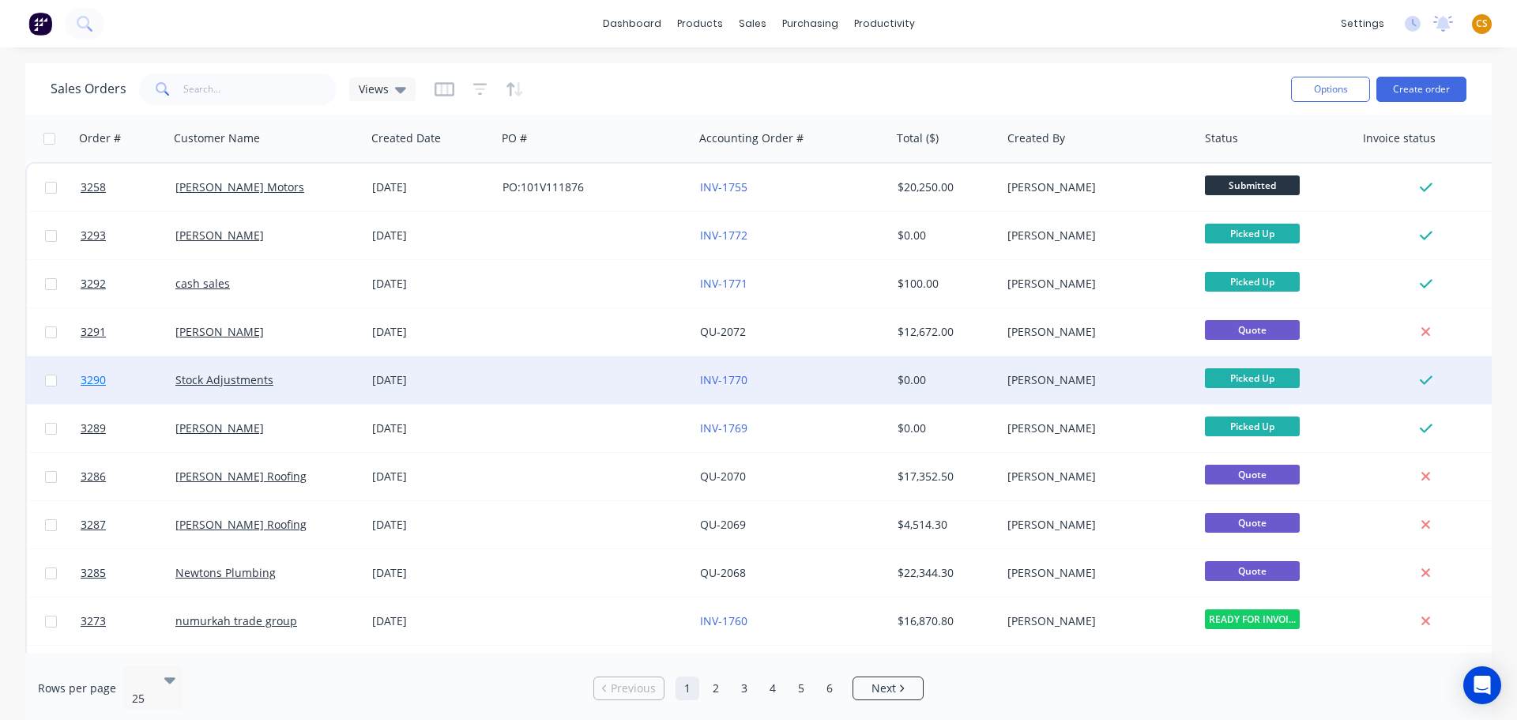
click at [127, 381] on link "3290" at bounding box center [128, 379] width 95 height 47
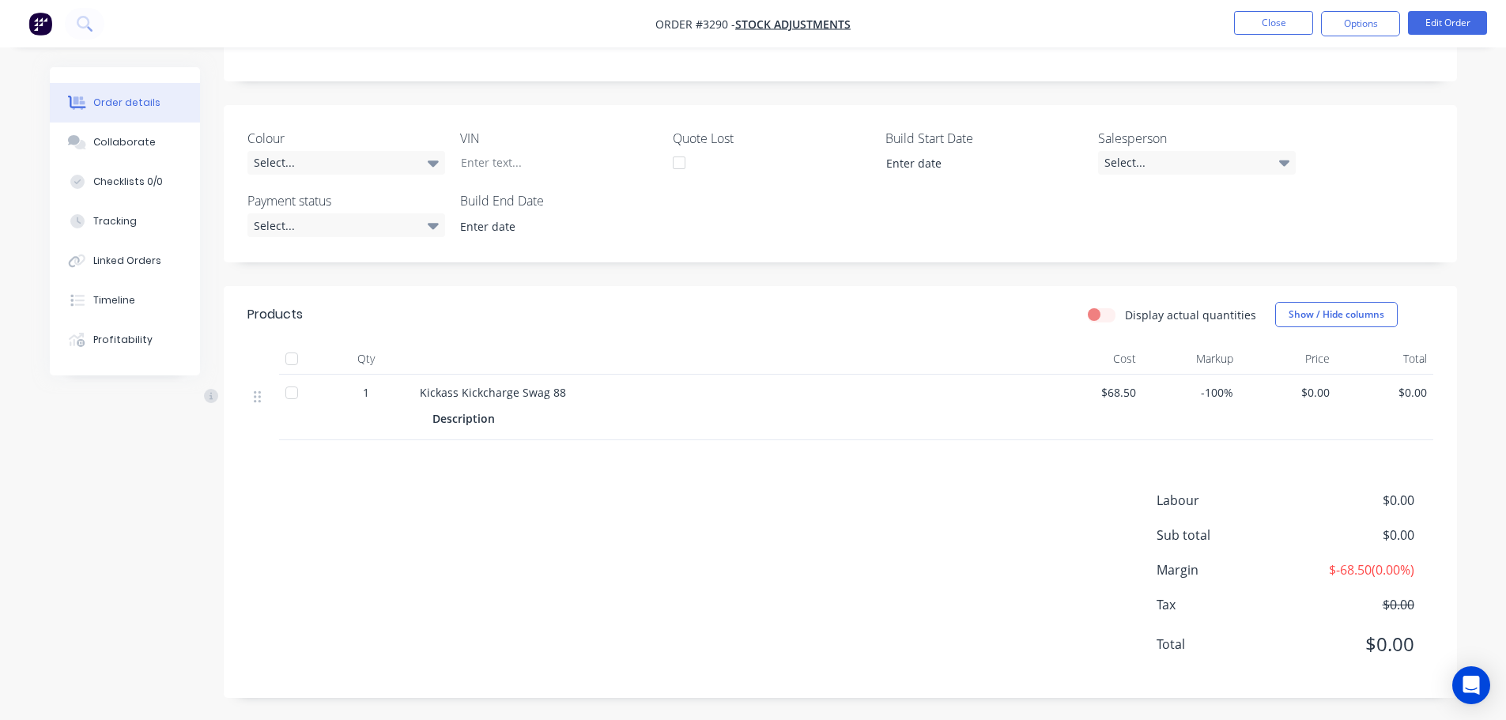
scroll to position [292, 0]
